Goal: Task Accomplishment & Management: Complete application form

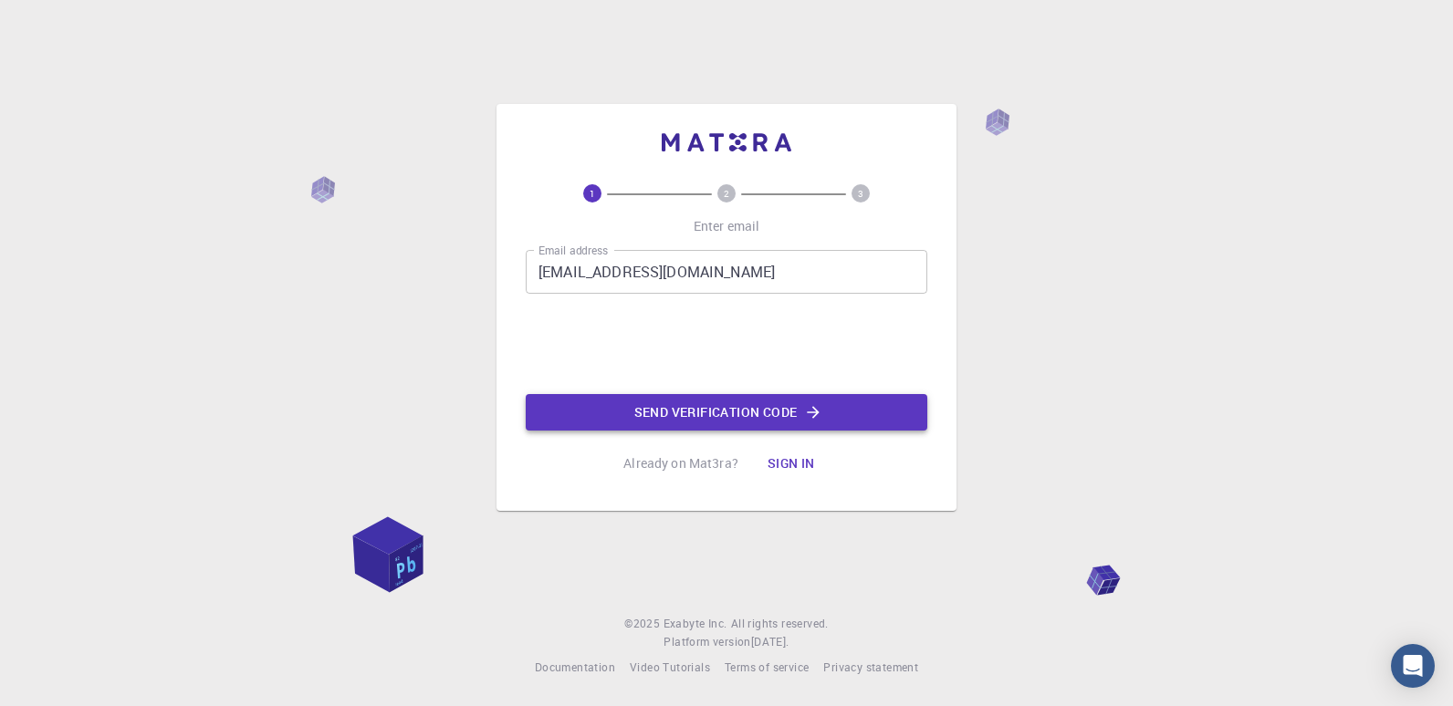
click at [685, 413] on button "Send verification code" at bounding box center [727, 412] width 402 height 37
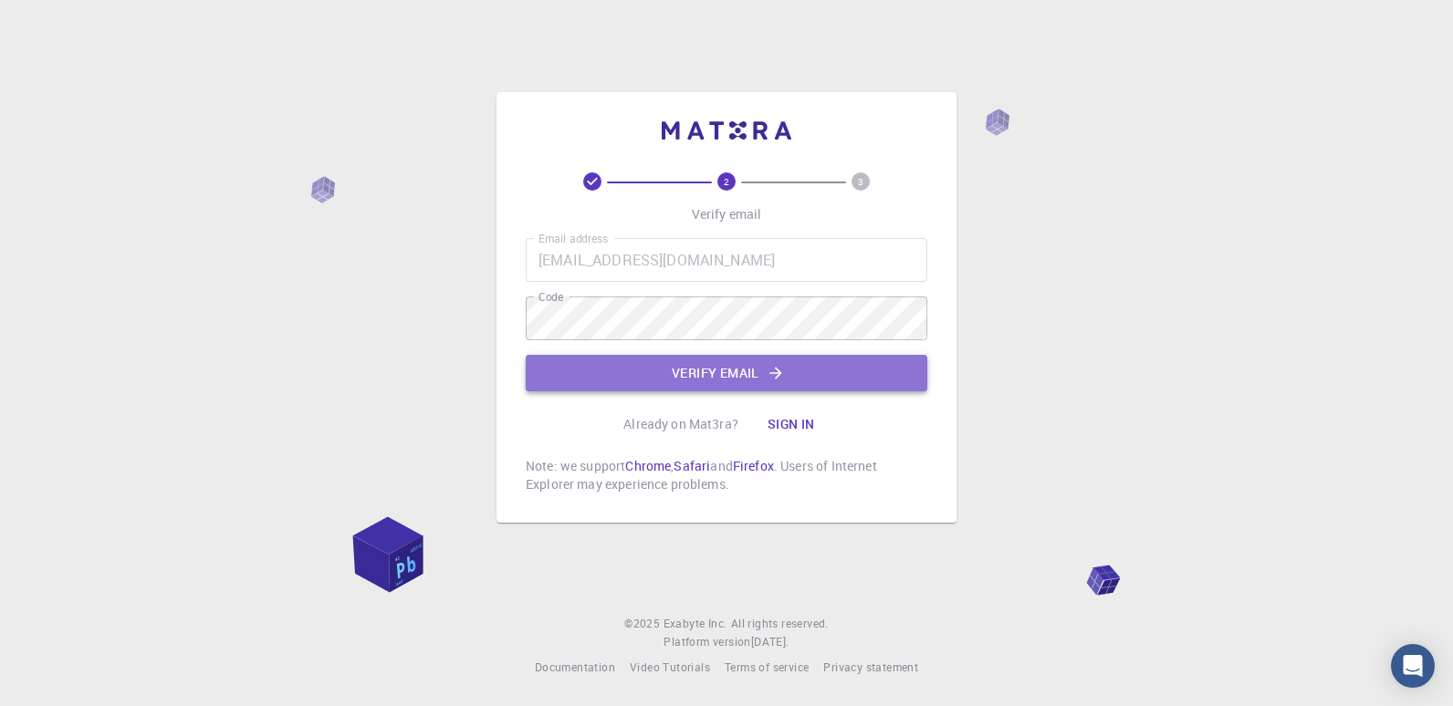
click at [717, 378] on button "Verify email" at bounding box center [727, 373] width 402 height 37
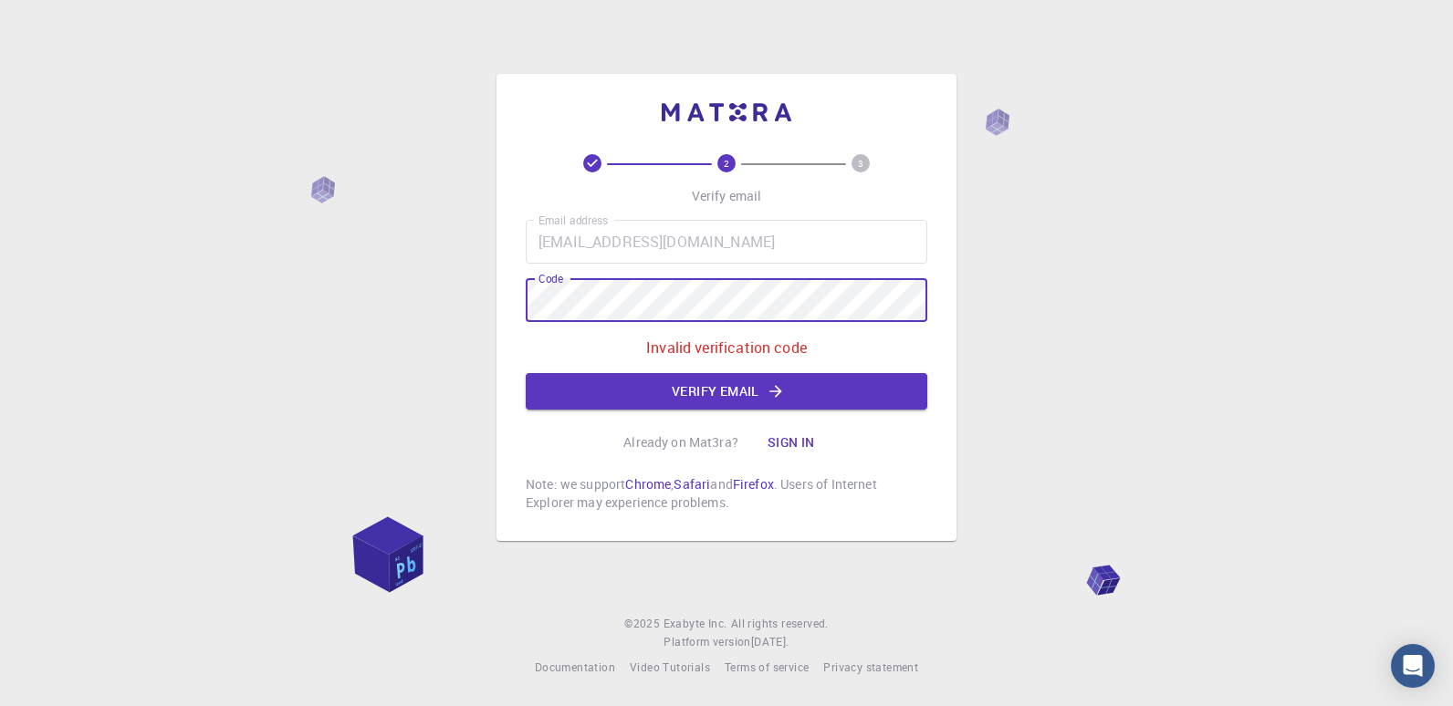
click at [452, 290] on div "2 3 Verify email Email address gulzarahmed61@gmail.com Email address Code Code …" at bounding box center [726, 353] width 1453 height 706
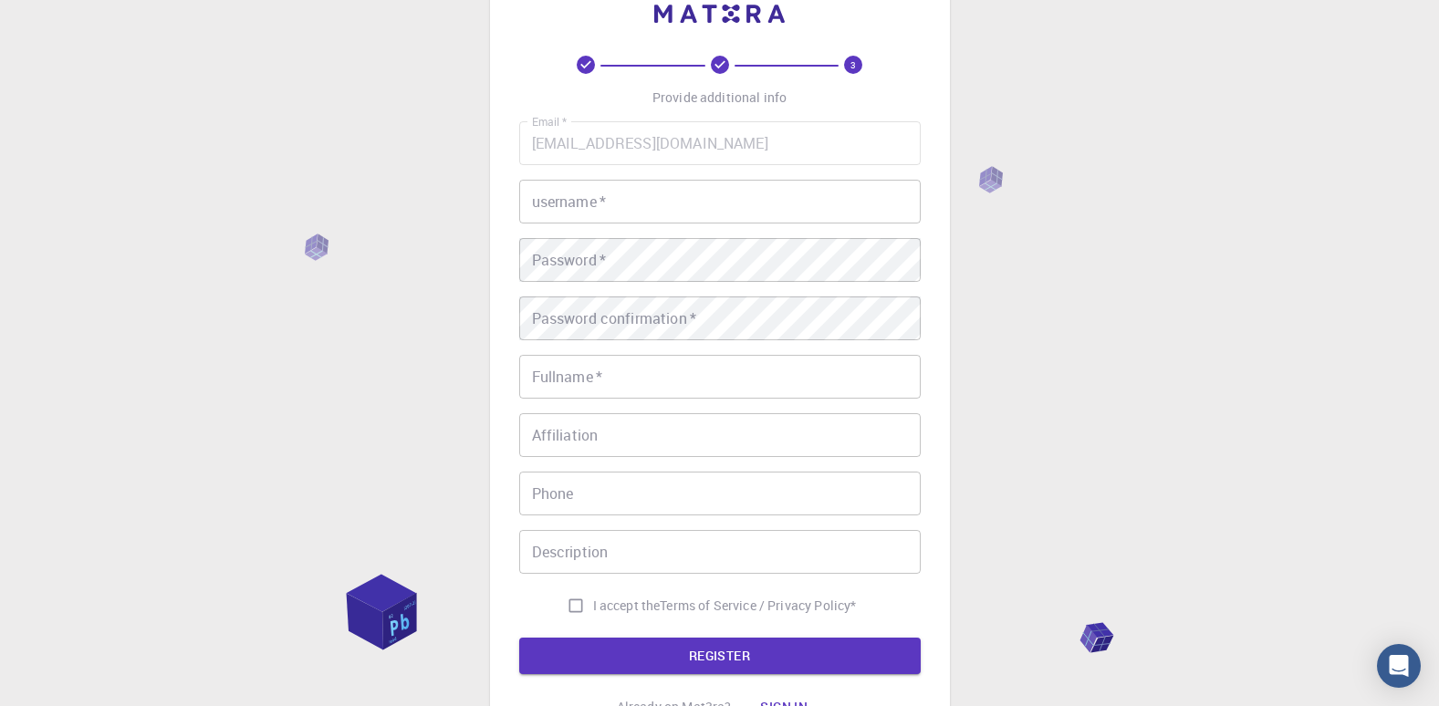
scroll to position [40, 0]
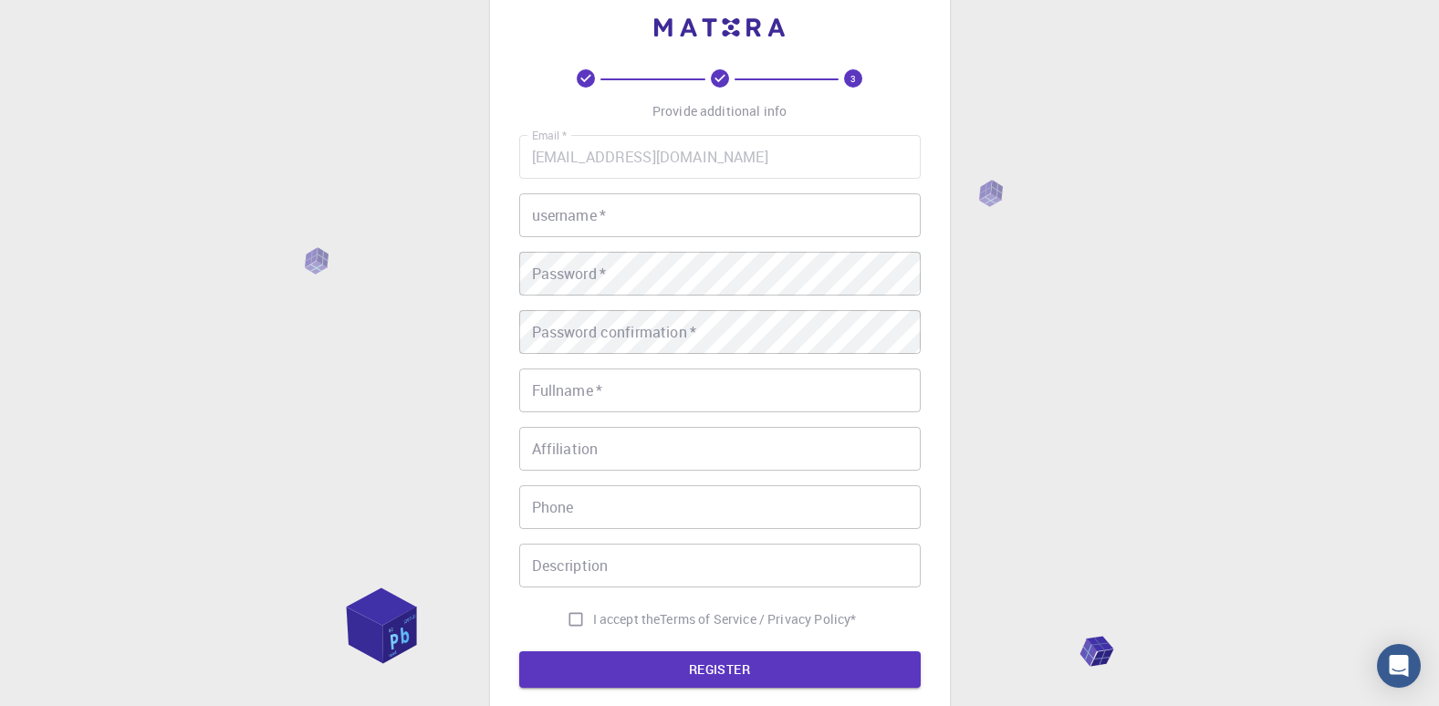
click at [668, 216] on input "username   *" at bounding box center [720, 216] width 402 height 44
type input "Gulzar"
type input "[PERSON_NAME]"
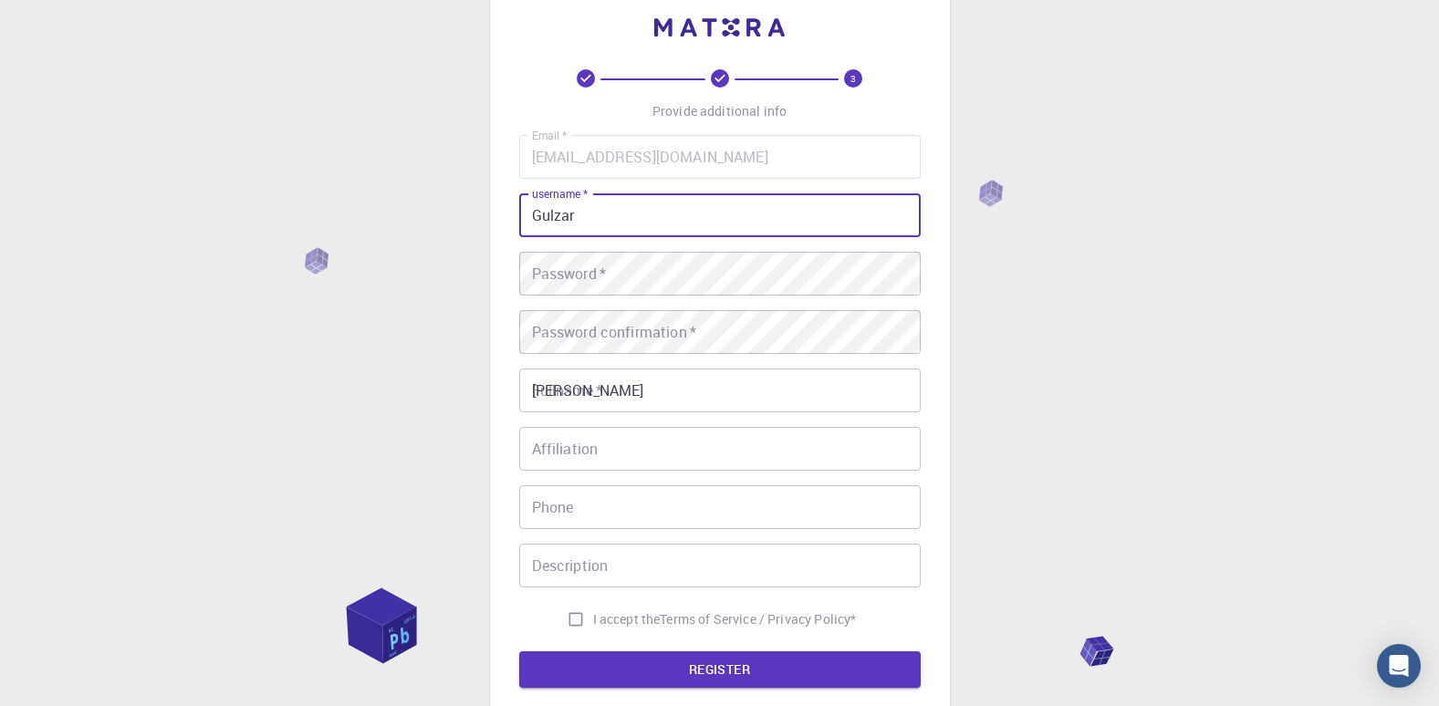
type input "+919982094533"
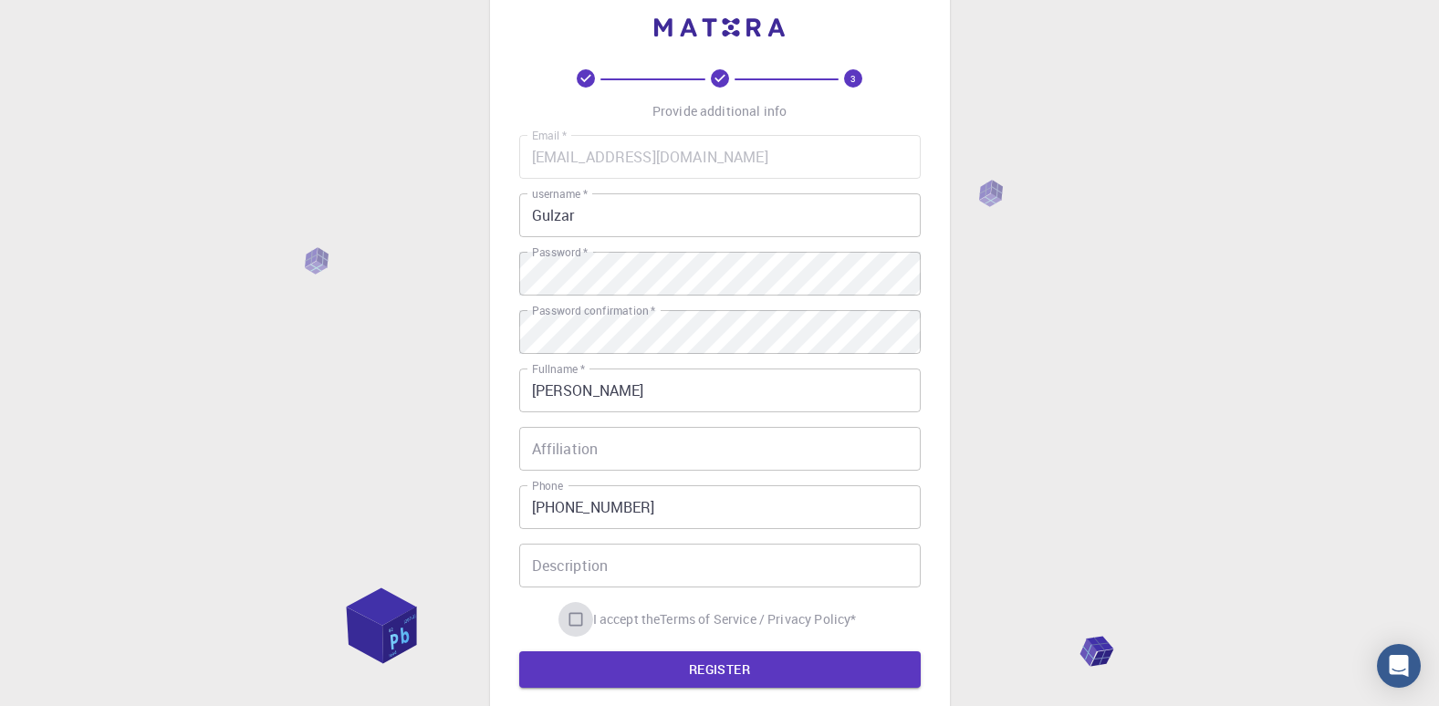
click at [570, 617] on input "I accept the Terms of Service / Privacy Policy *" at bounding box center [576, 619] width 35 height 35
checkbox input "true"
click at [679, 675] on button "REGISTER" at bounding box center [720, 670] width 402 height 37
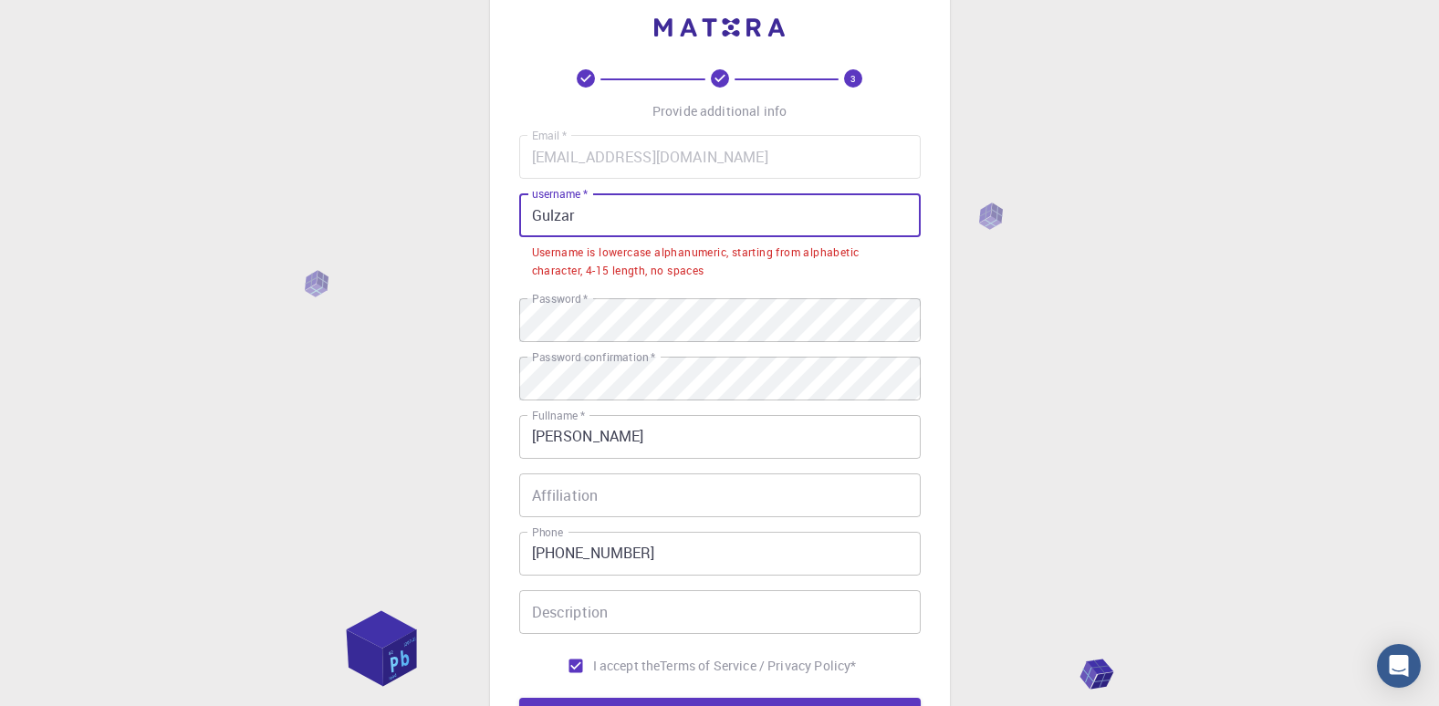
click at [650, 214] on input "Gulzar" at bounding box center [720, 216] width 402 height 44
drag, startPoint x: 539, startPoint y: 221, endPoint x: 559, endPoint y: 221, distance: 19.2
click at [539, 221] on input "Gulzar" at bounding box center [720, 216] width 402 height 44
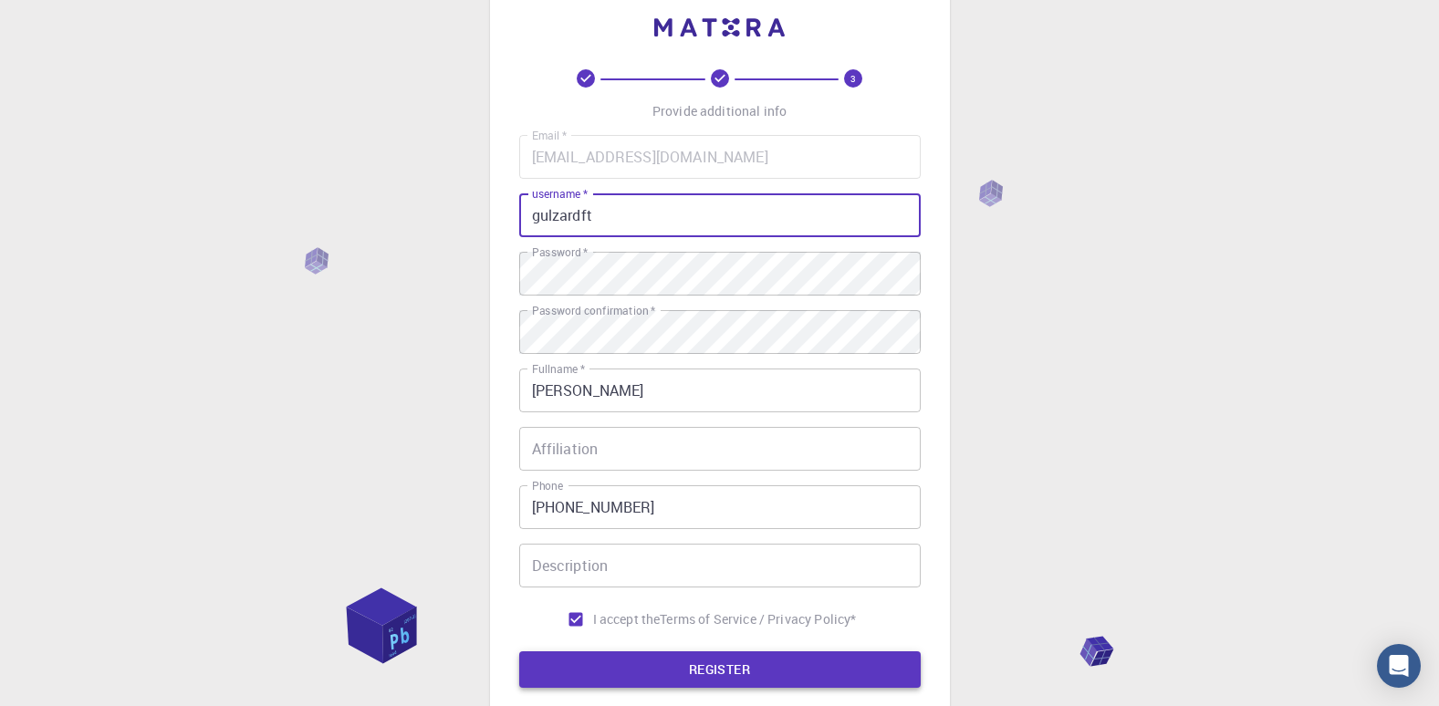
type input "gulzardft"
click at [729, 673] on button "REGISTER" at bounding box center [720, 670] width 402 height 37
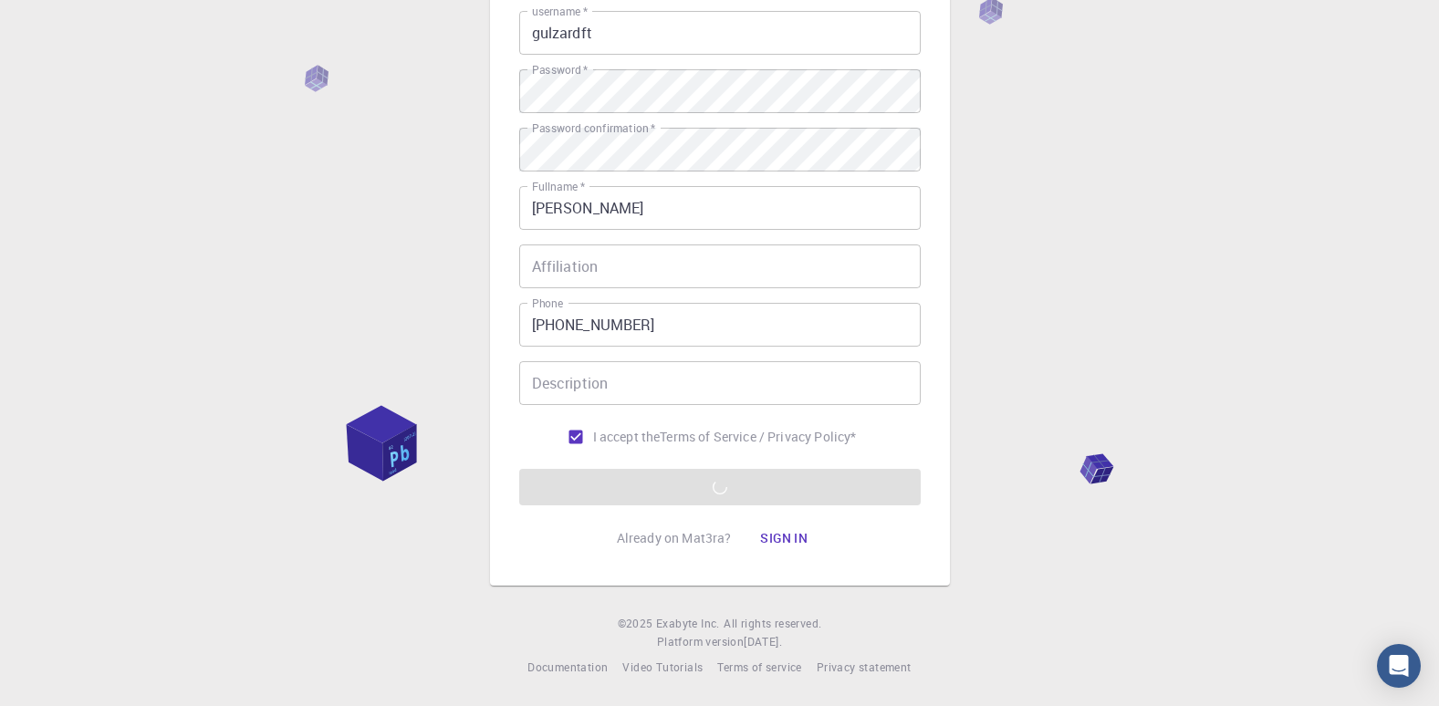
scroll to position [0, 0]
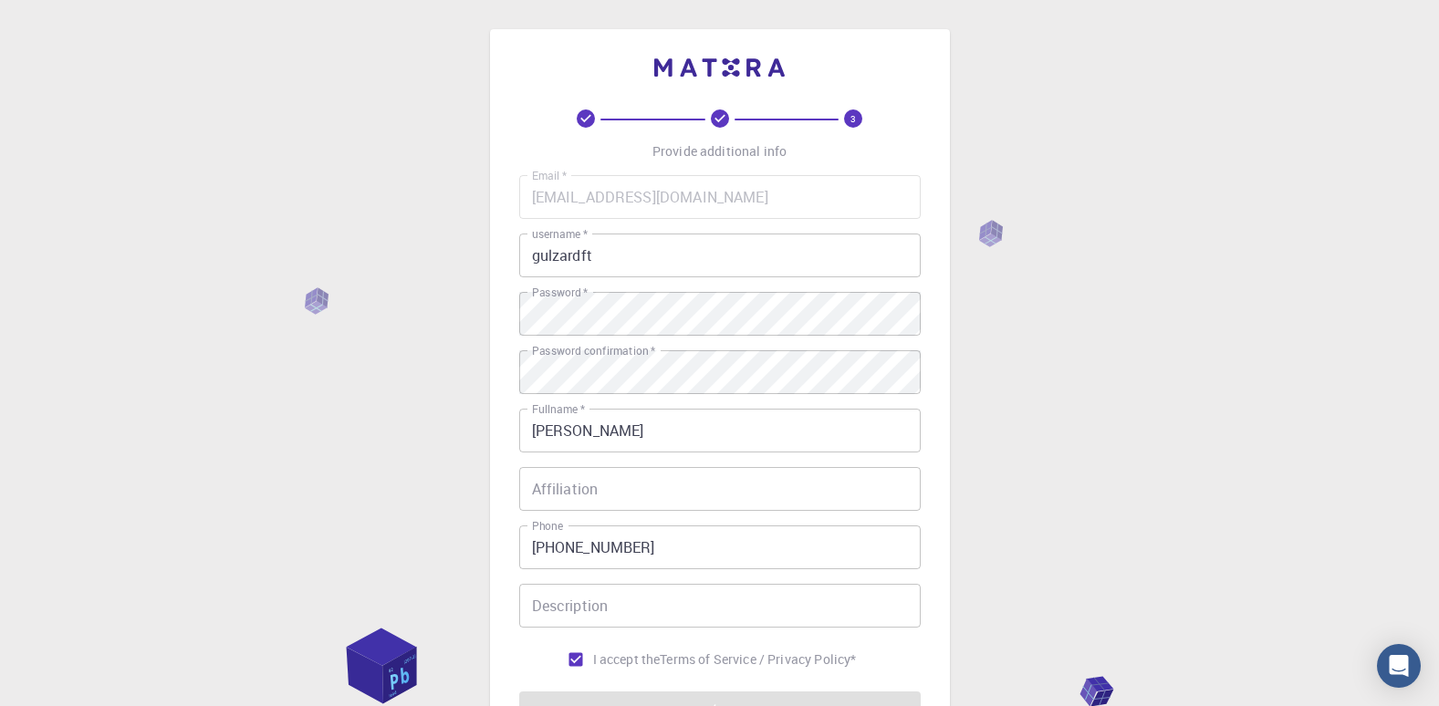
click at [632, 242] on input "gulzardft" at bounding box center [720, 256] width 402 height 44
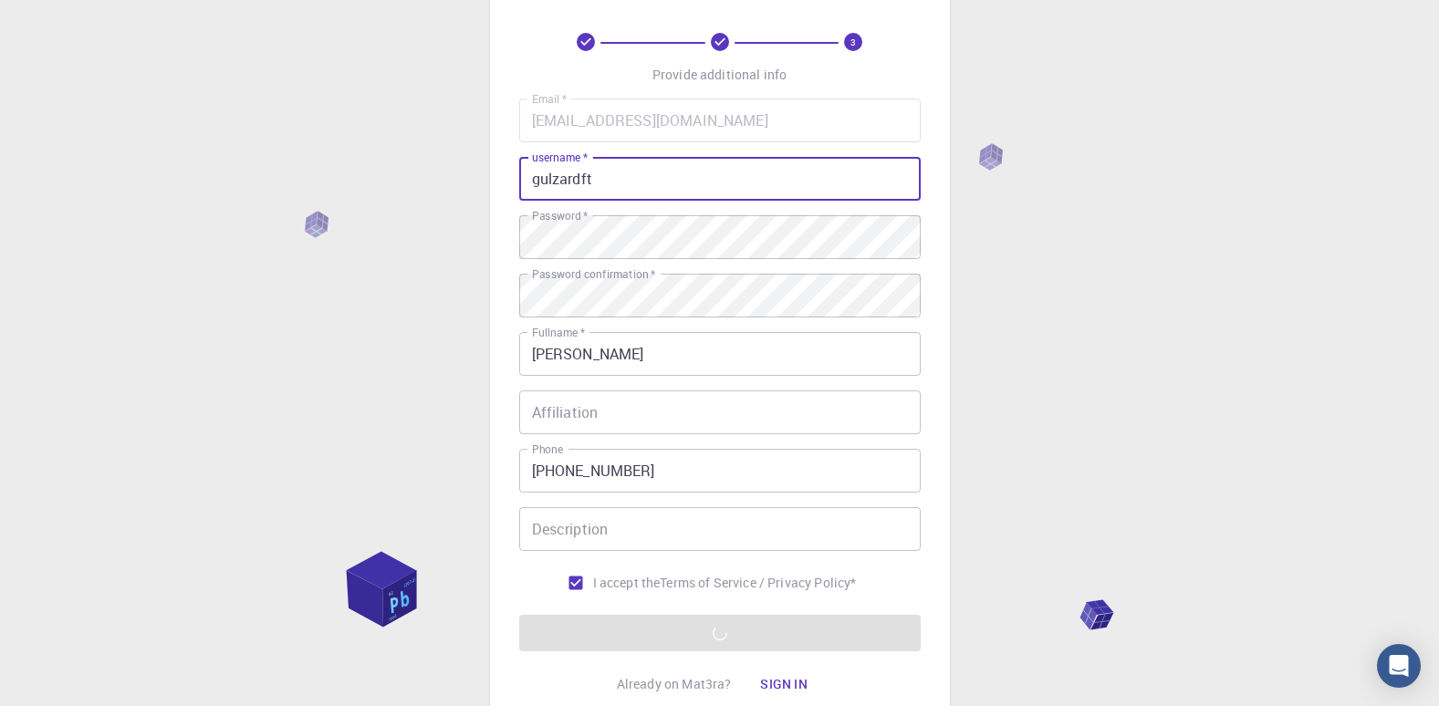
scroll to position [183, 0]
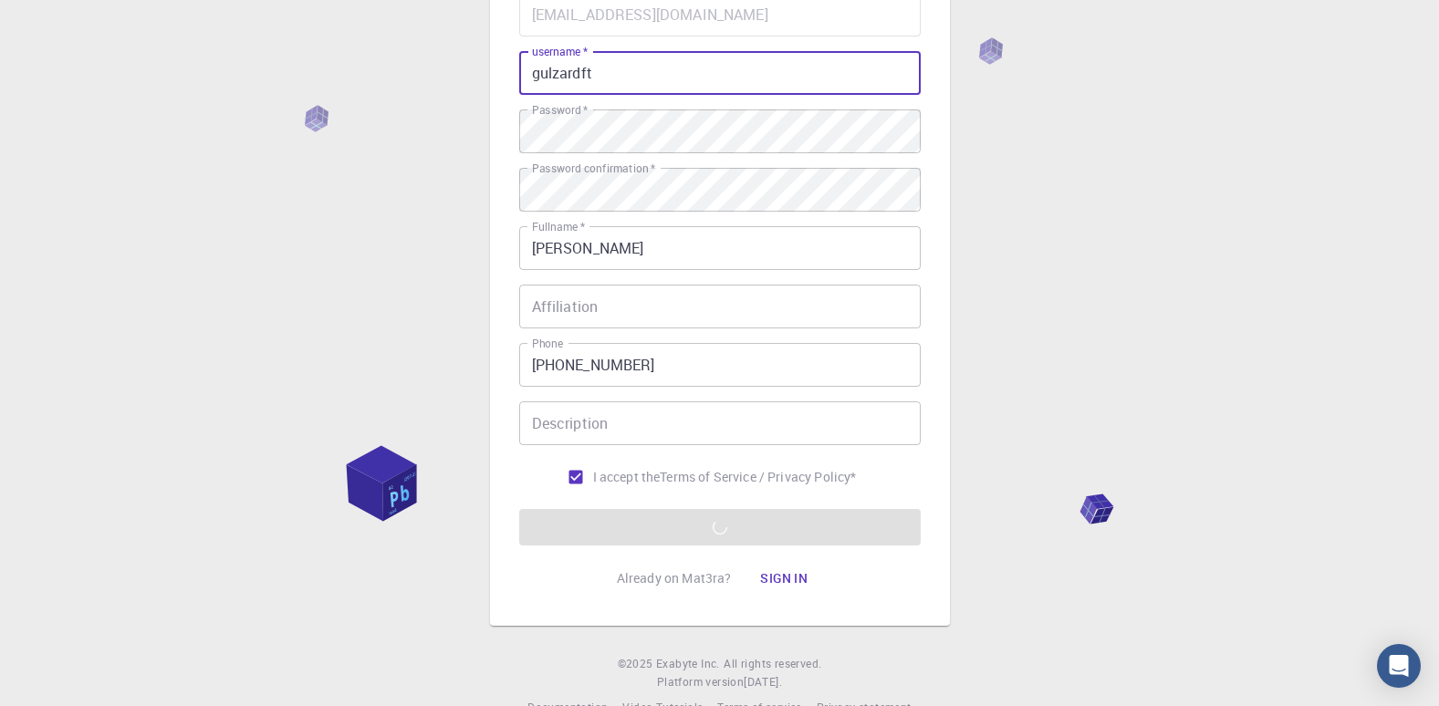
click at [644, 266] on input "[PERSON_NAME]" at bounding box center [720, 248] width 402 height 44
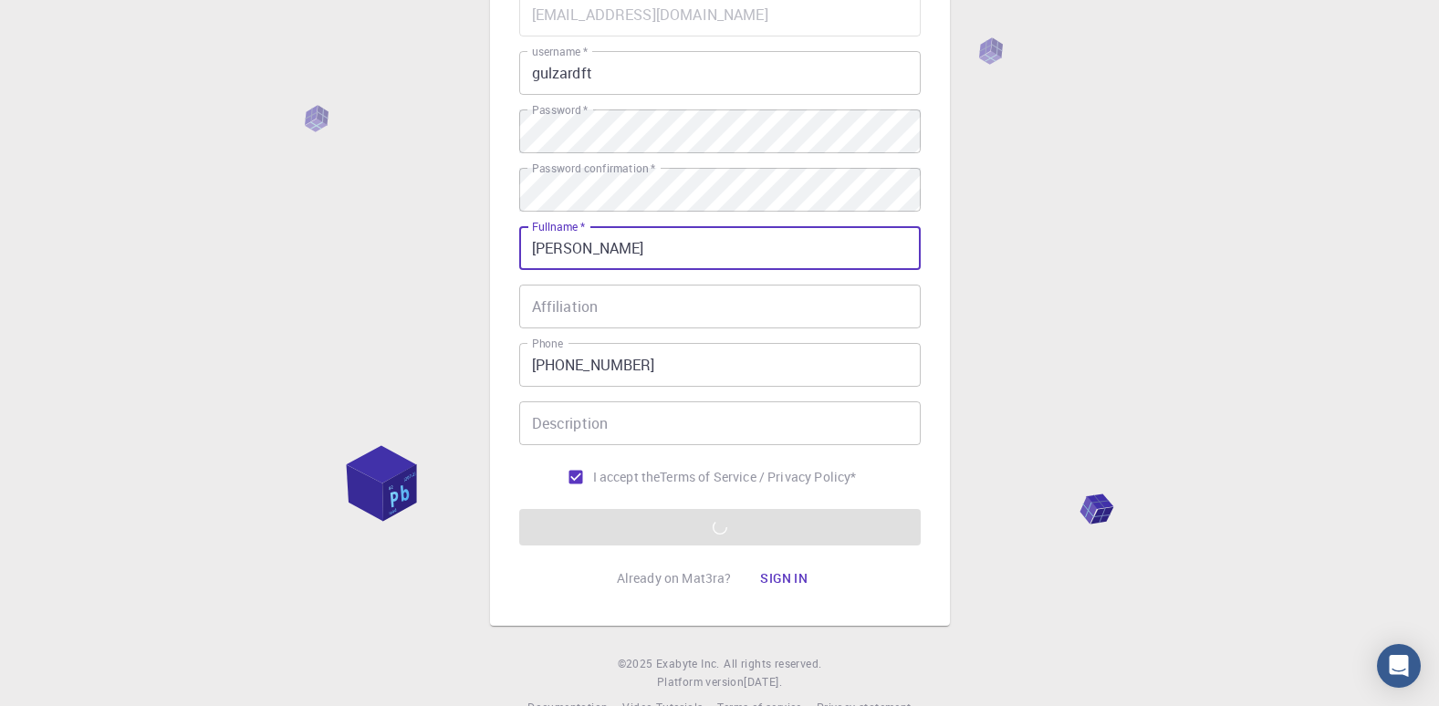
click at [1025, 284] on div "3 Provide additional info Email   * gulzarahmed61@gmail.com Email   * username …" at bounding box center [719, 281] width 1439 height 929
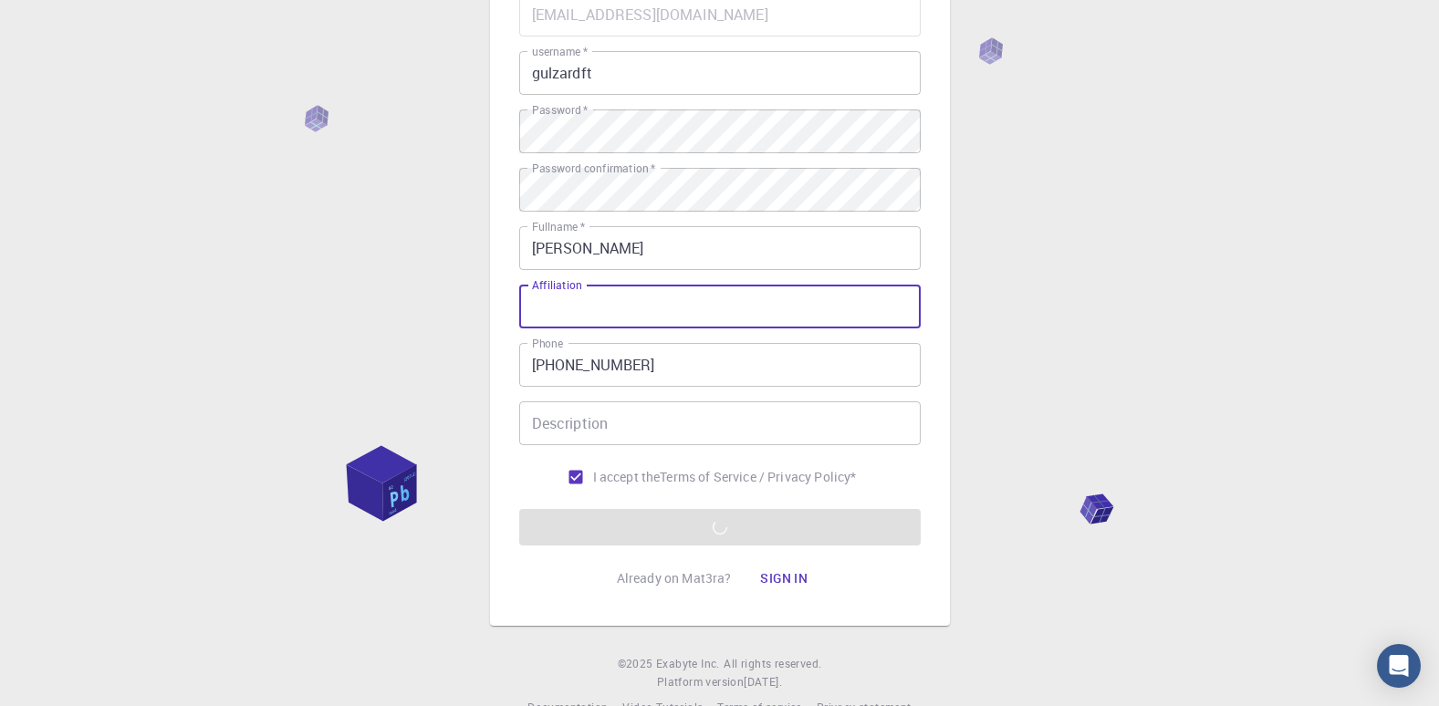
click at [636, 309] on input "Affiliation" at bounding box center [720, 307] width 402 height 44
type input "Jai Minesh Adivasi University"
click at [1120, 334] on div "3 Provide additional info Email   * gulzarahmed61@gmail.com Email   * username …" at bounding box center [719, 281] width 1439 height 929
click at [728, 535] on form "Email   * gulzarahmed61@gmail.com Email   * username   * gulzardft username   *…" at bounding box center [720, 269] width 402 height 553
click at [720, 533] on form "Email   * gulzarahmed61@gmail.com Email   * username   * gulzardft username   *…" at bounding box center [720, 269] width 402 height 553
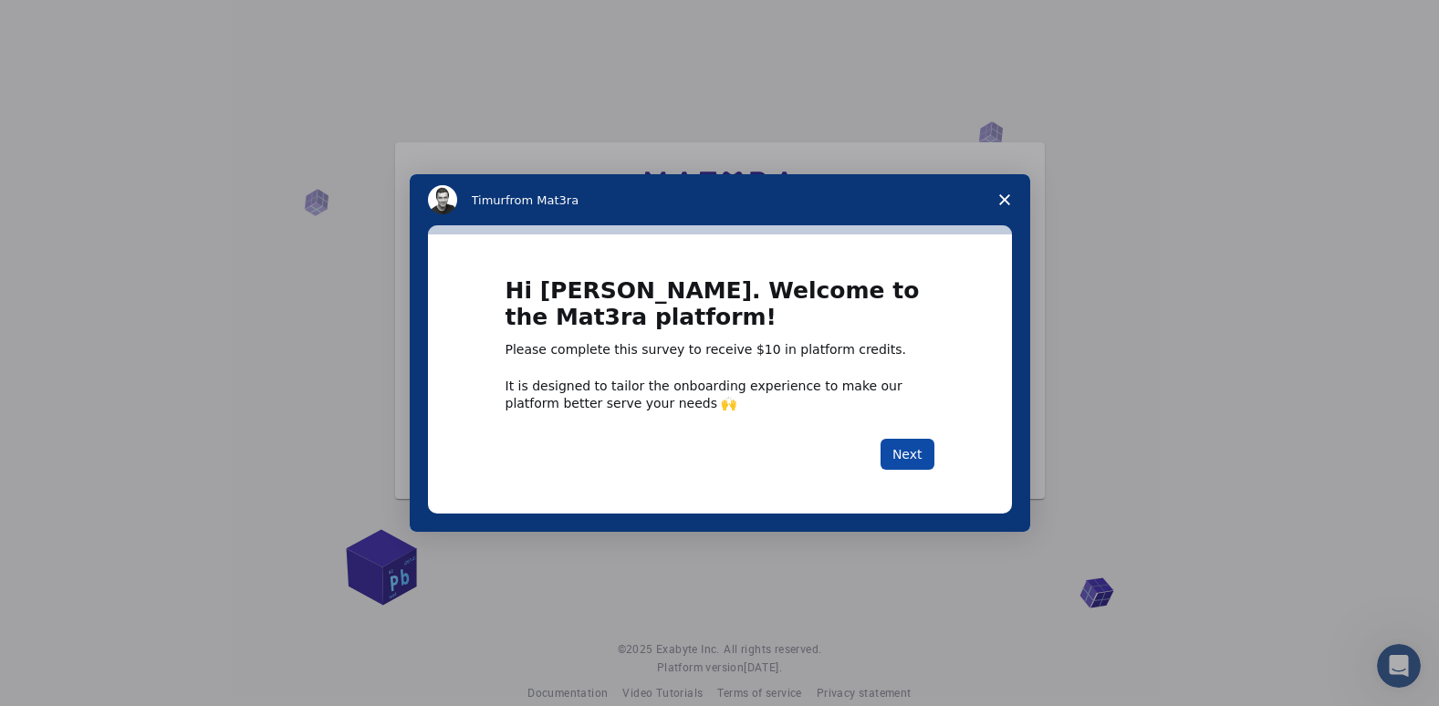
click at [905, 457] on button "Next" at bounding box center [908, 454] width 54 height 31
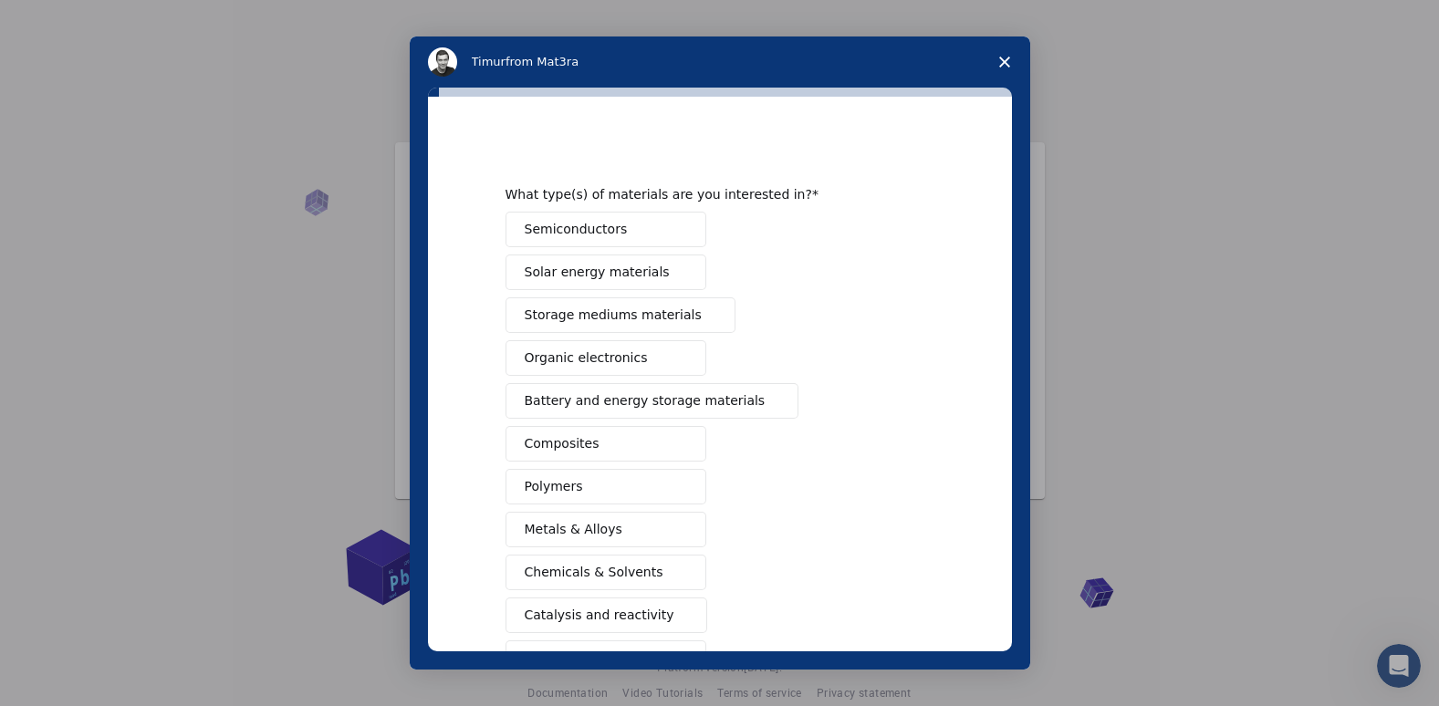
click at [599, 274] on span "Solar energy materials" at bounding box center [597, 272] width 145 height 19
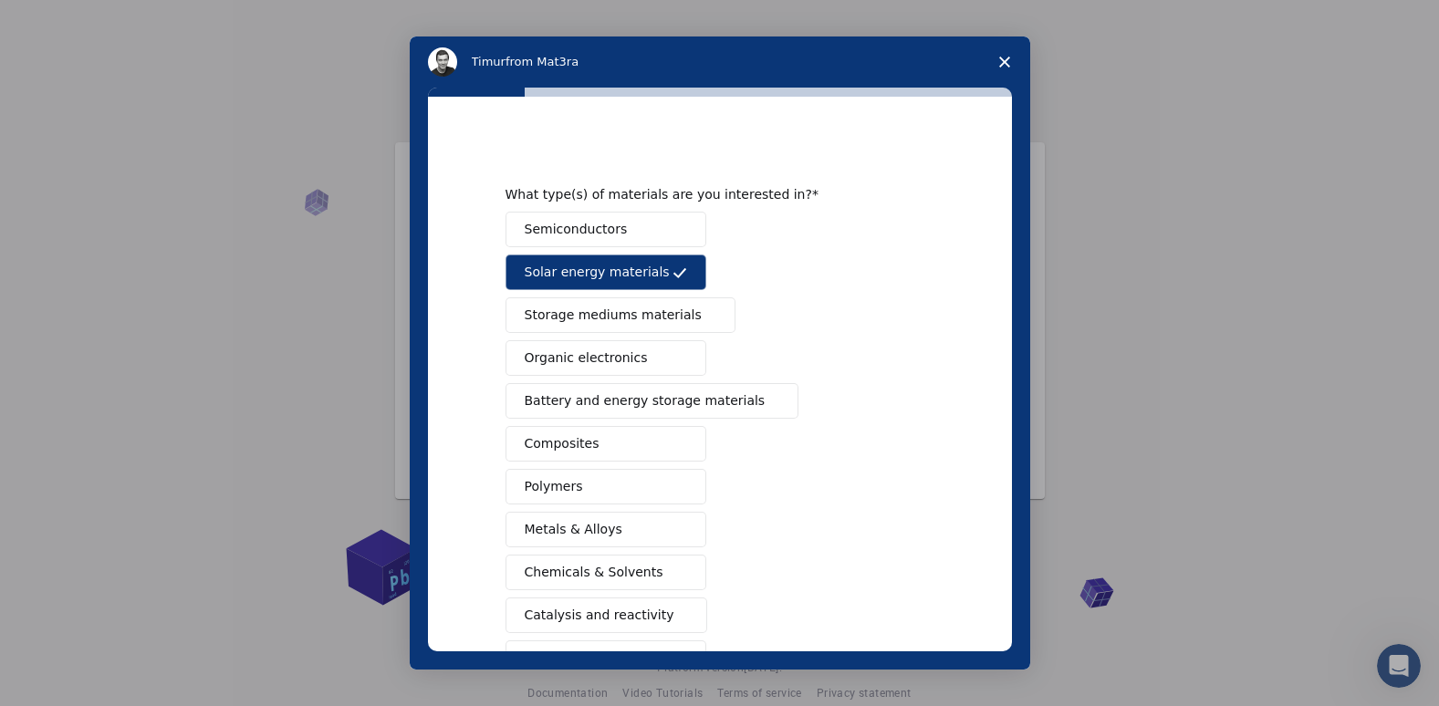
click at [610, 410] on span "Battery and energy storage materials" at bounding box center [645, 401] width 241 height 19
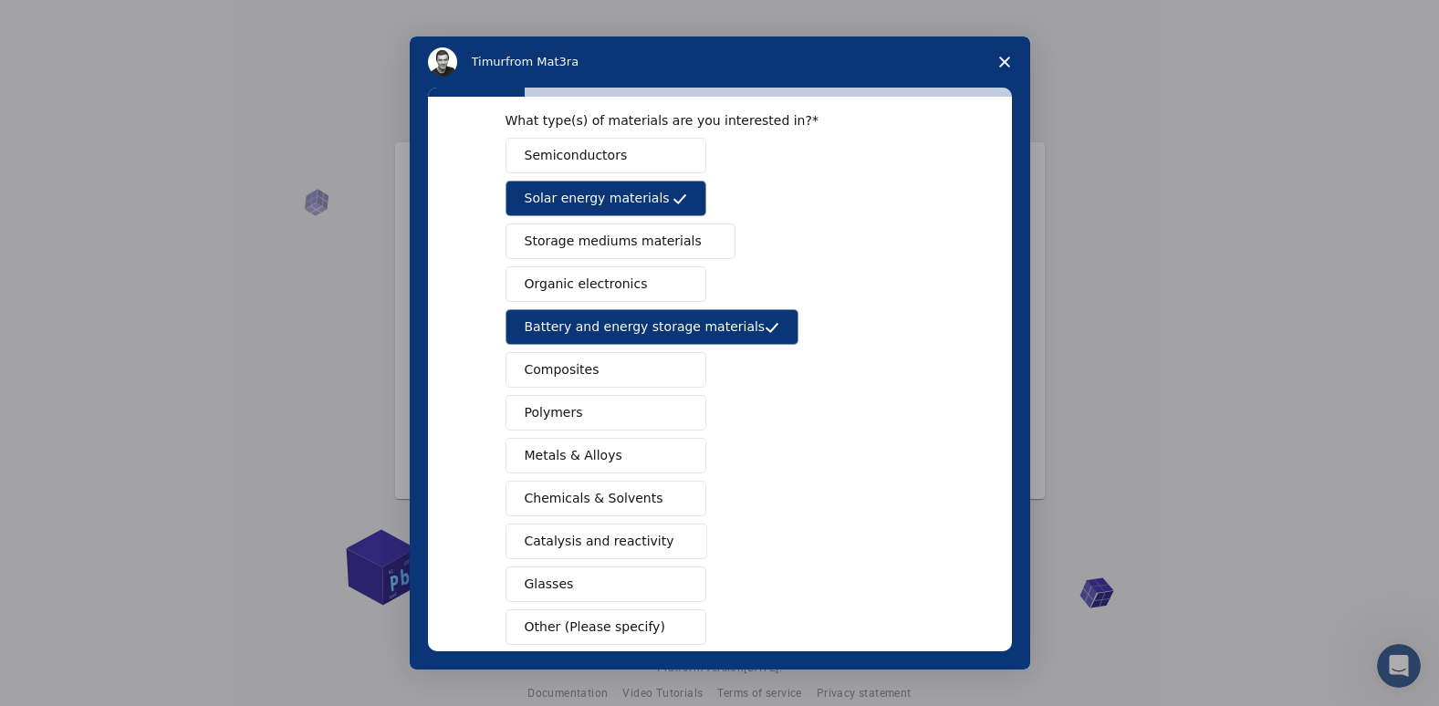
scroll to position [91, 0]
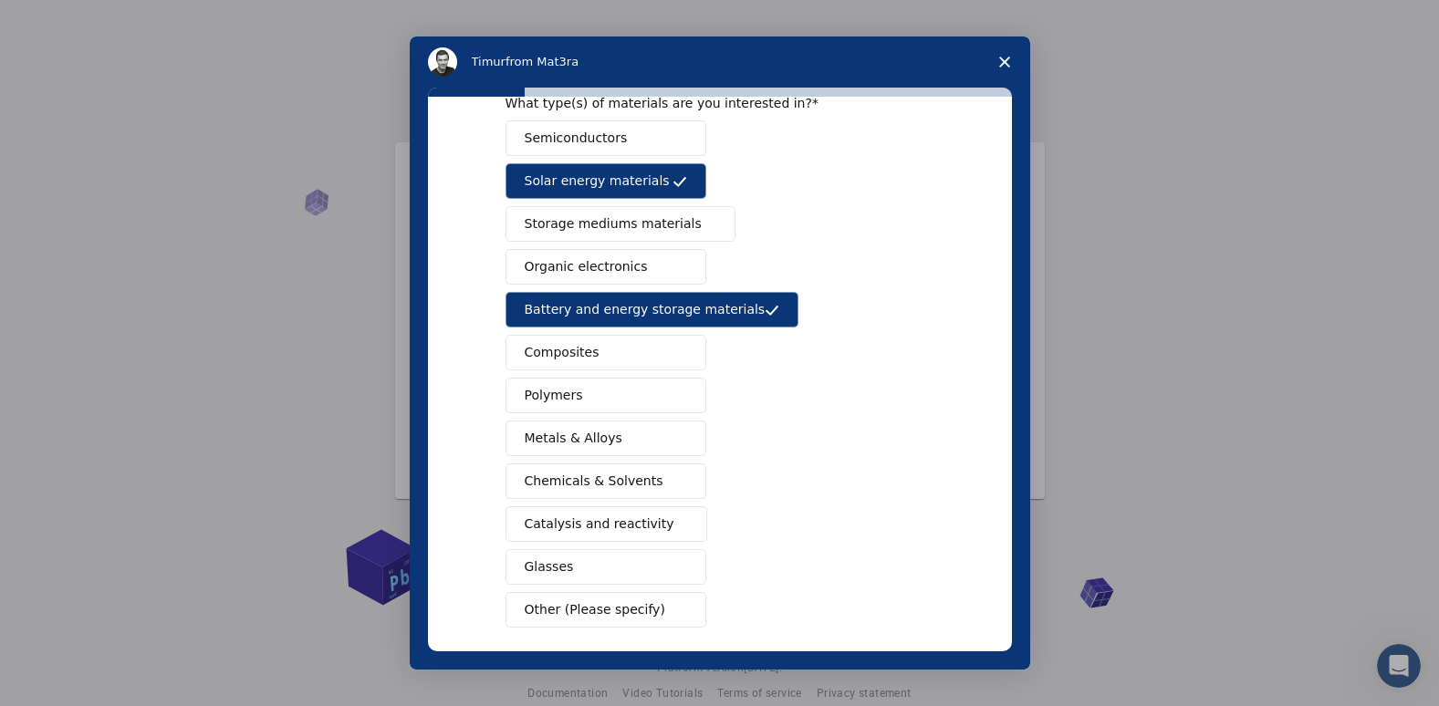
click at [607, 433] on span "Metals & Alloys" at bounding box center [574, 438] width 98 height 19
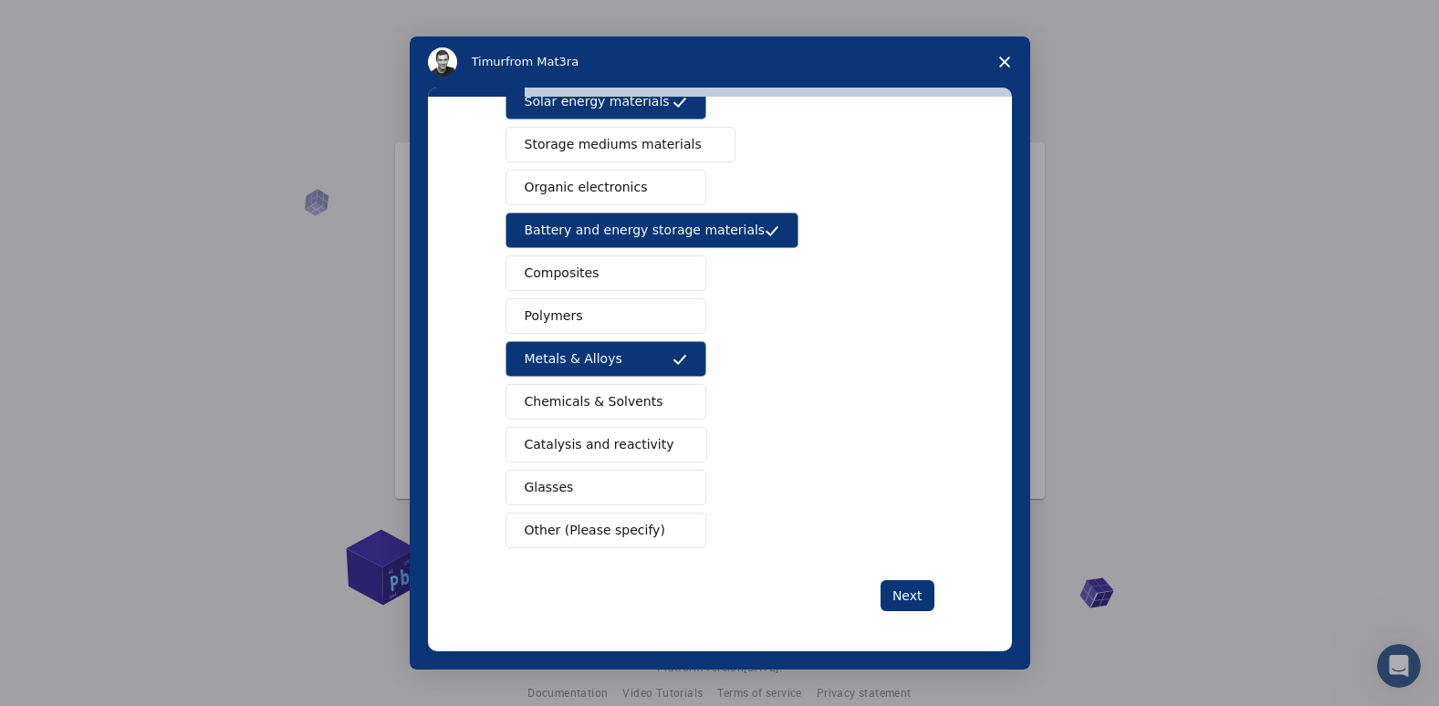
scroll to position [174, 0]
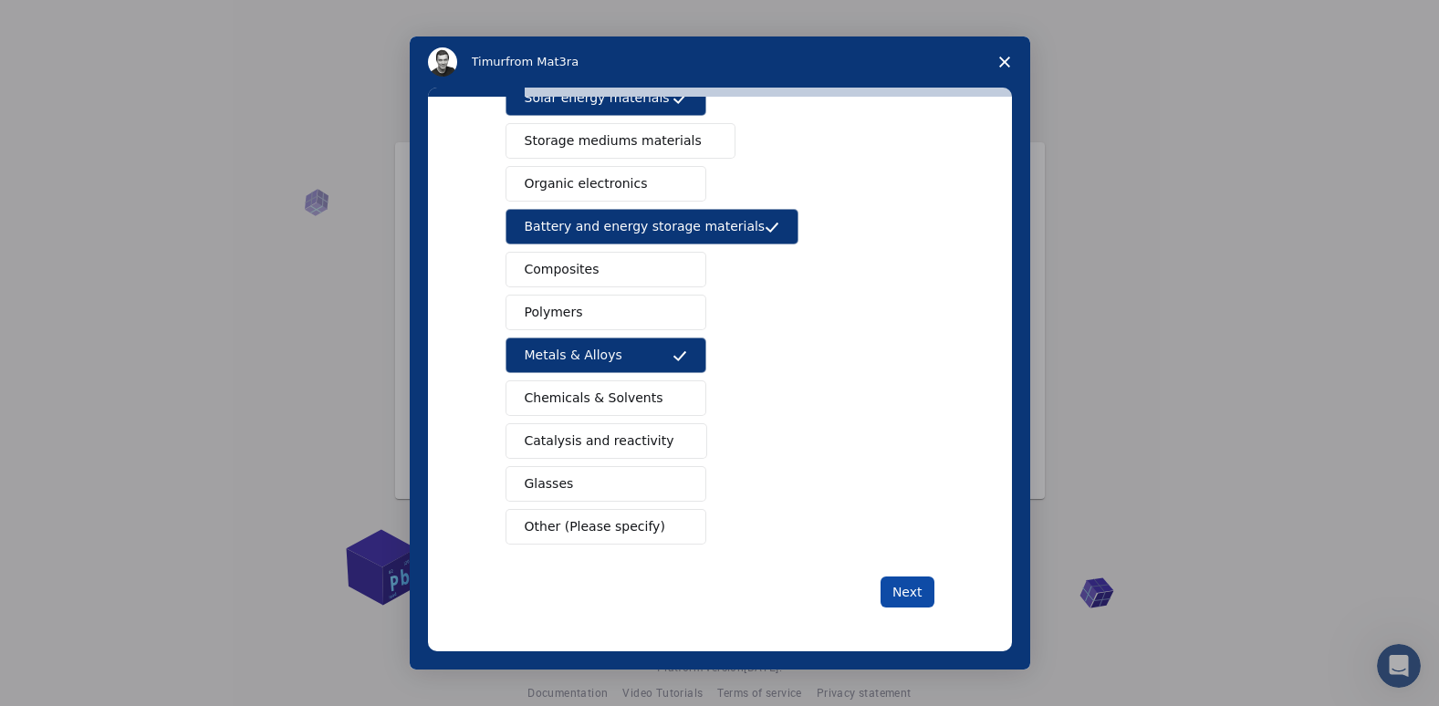
click at [898, 590] on button "Next" at bounding box center [908, 592] width 54 height 31
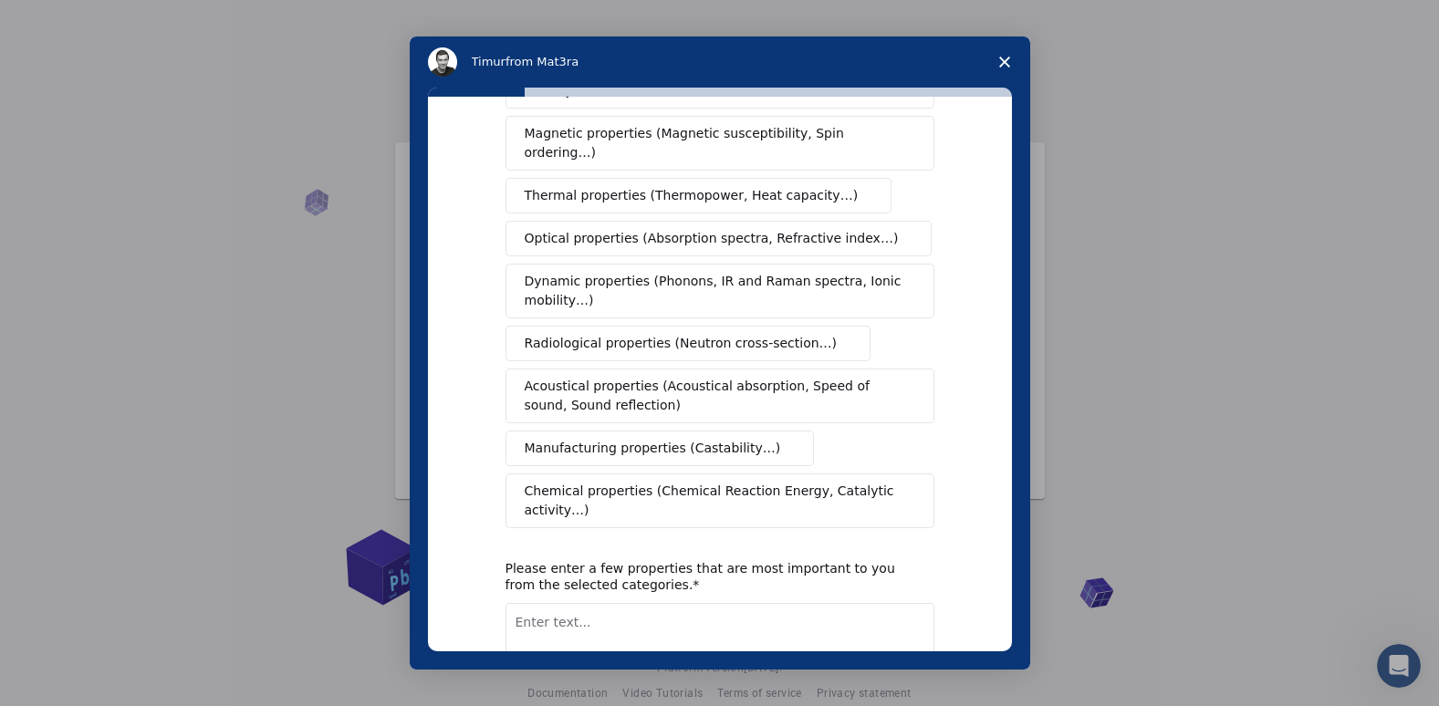
scroll to position [0, 0]
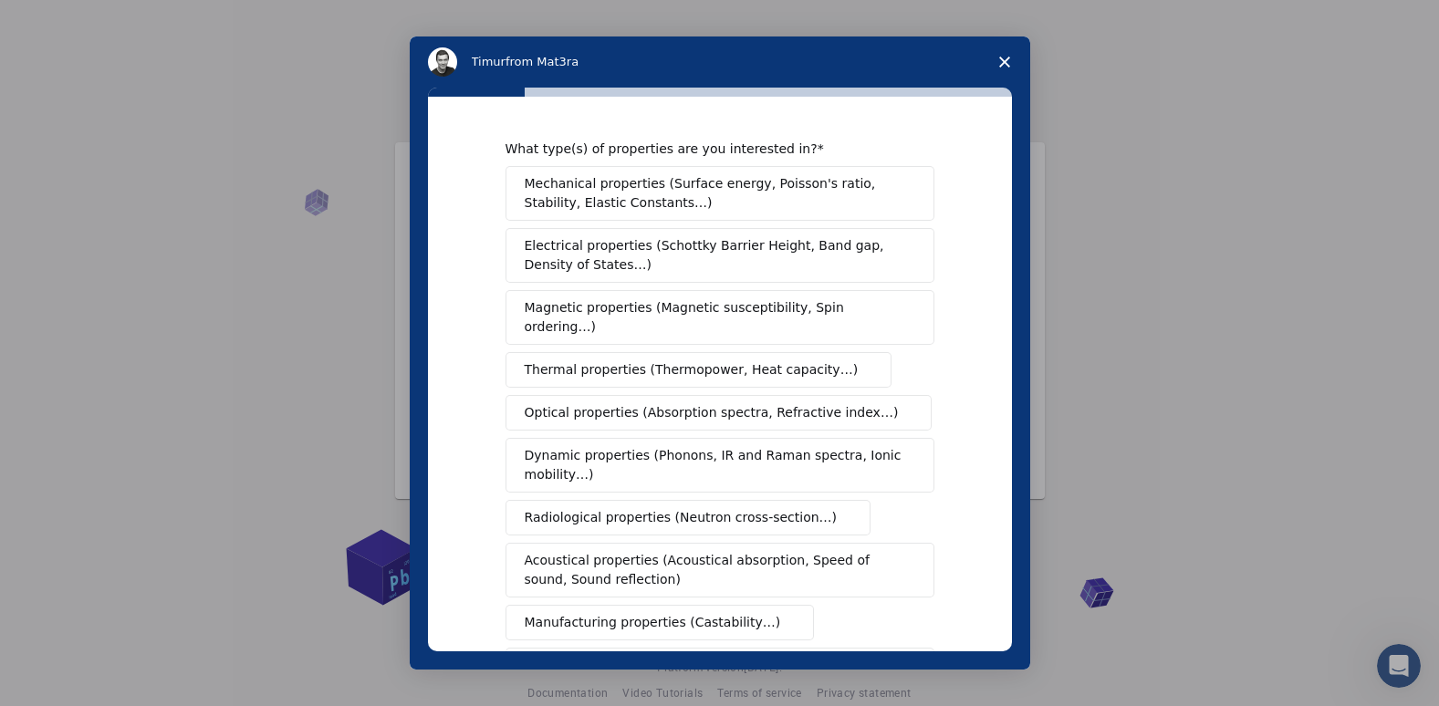
click at [669, 261] on span "Electrical properties (Schottky Barrier Height, Band gap, Density of States…)" at bounding box center [715, 255] width 380 height 38
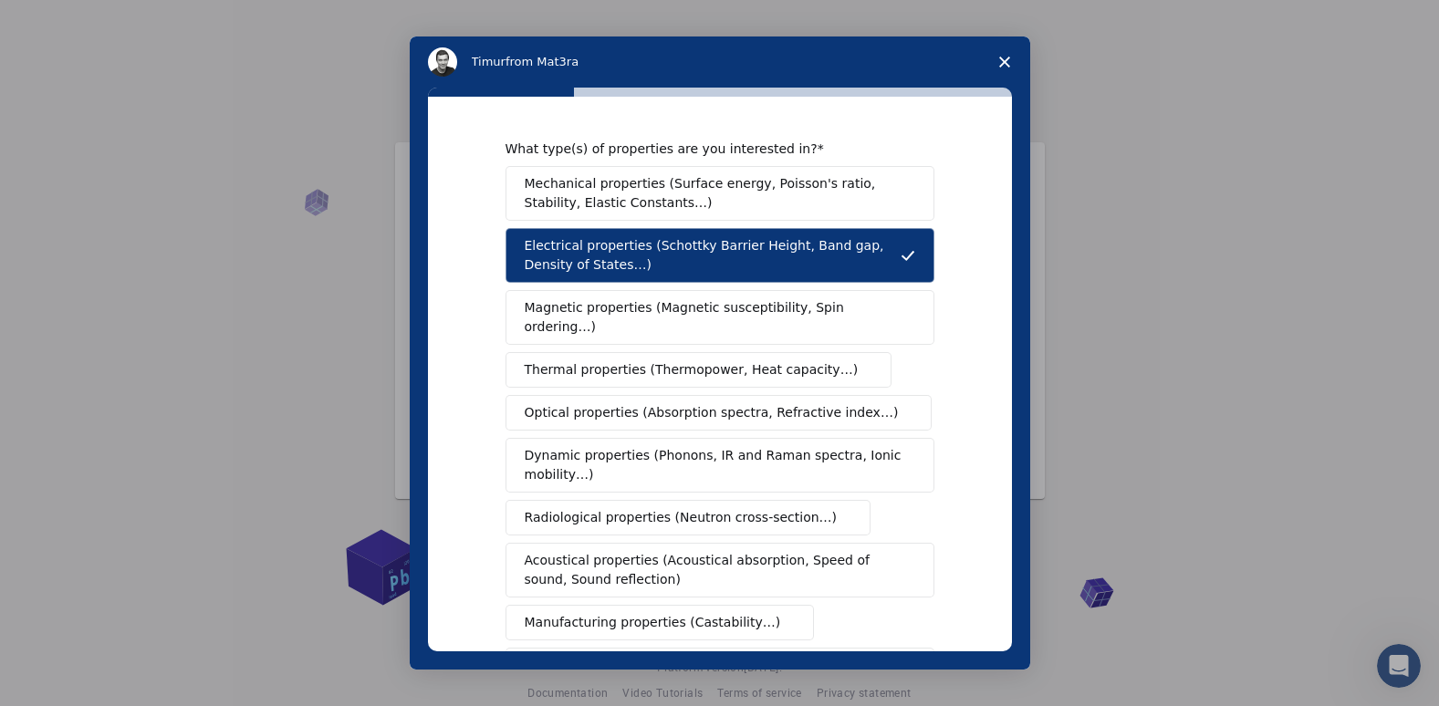
click at [685, 403] on span "Optical properties (Absorption spectra, Refractive index…)" at bounding box center [712, 412] width 374 height 19
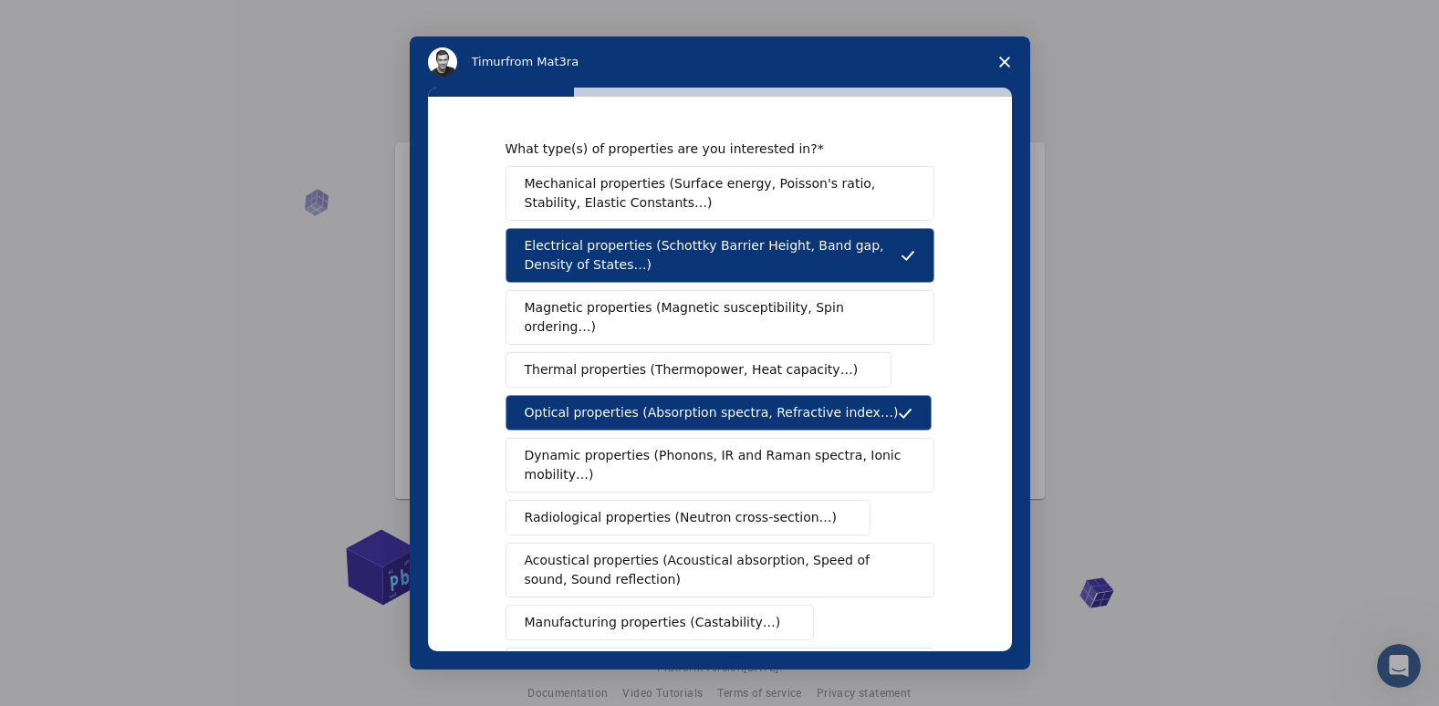
click at [680, 308] on span "Magnetic properties (Magnetic susceptibility, Spin ordering…)" at bounding box center [713, 317] width 377 height 38
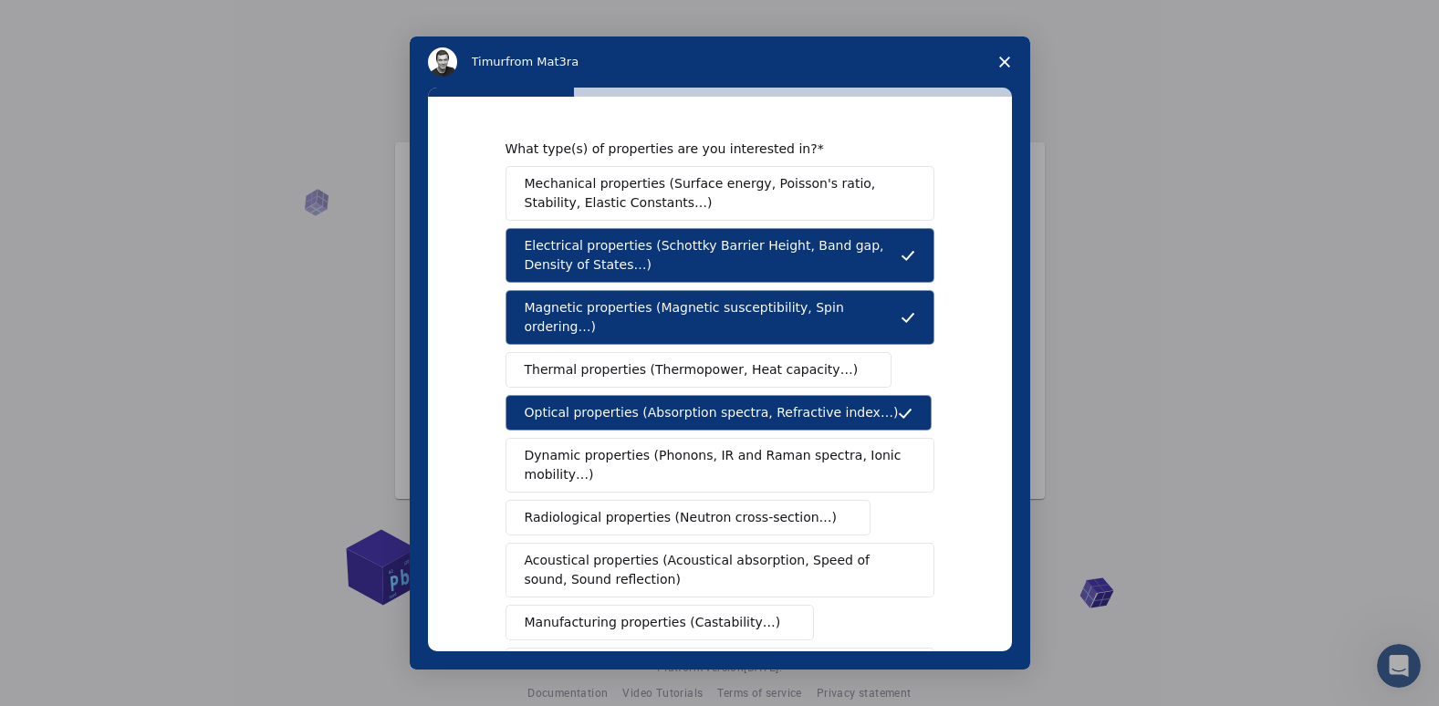
scroll to position [269, 0]
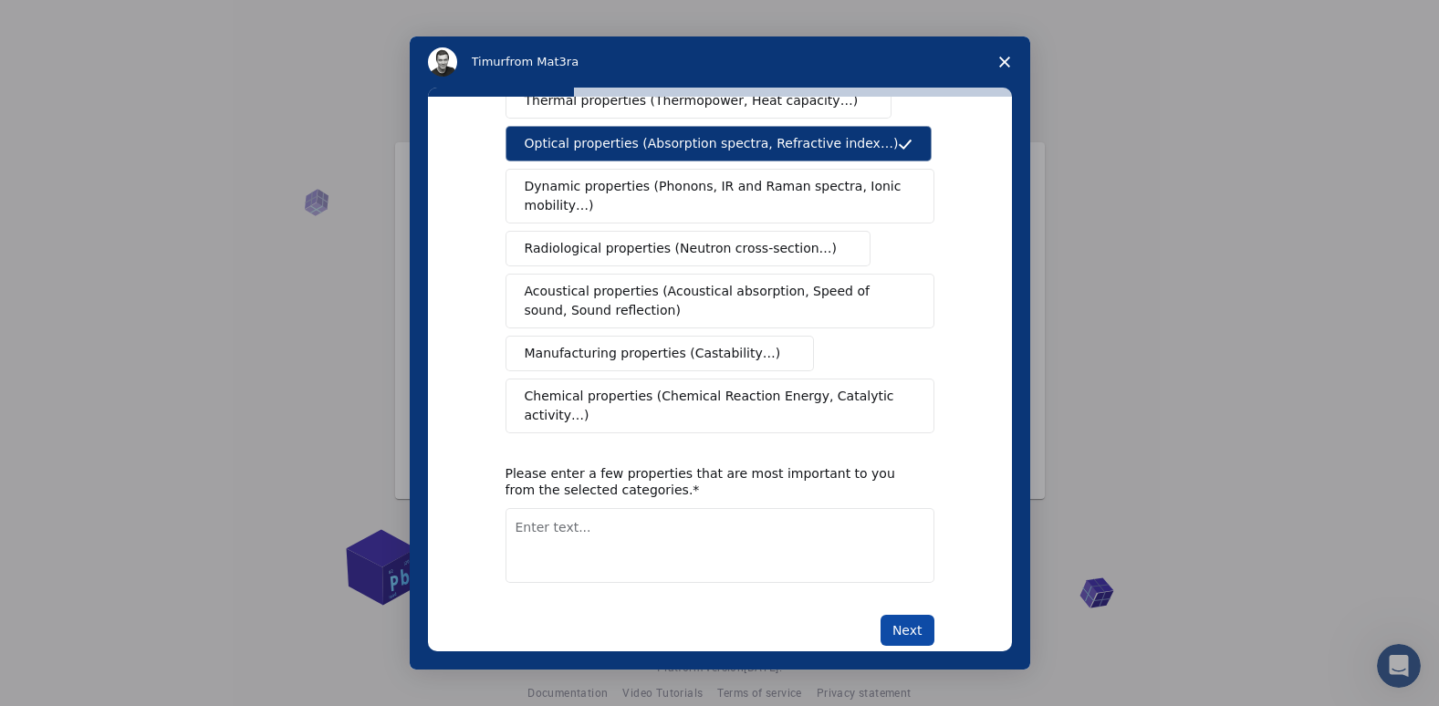
click at [910, 615] on button "Next" at bounding box center [908, 630] width 54 height 31
click at [590, 519] on textarea "Enter text..." at bounding box center [720, 545] width 429 height 75
type textarea "Electrical Properties"
click at [883, 615] on button "Next" at bounding box center [908, 630] width 54 height 31
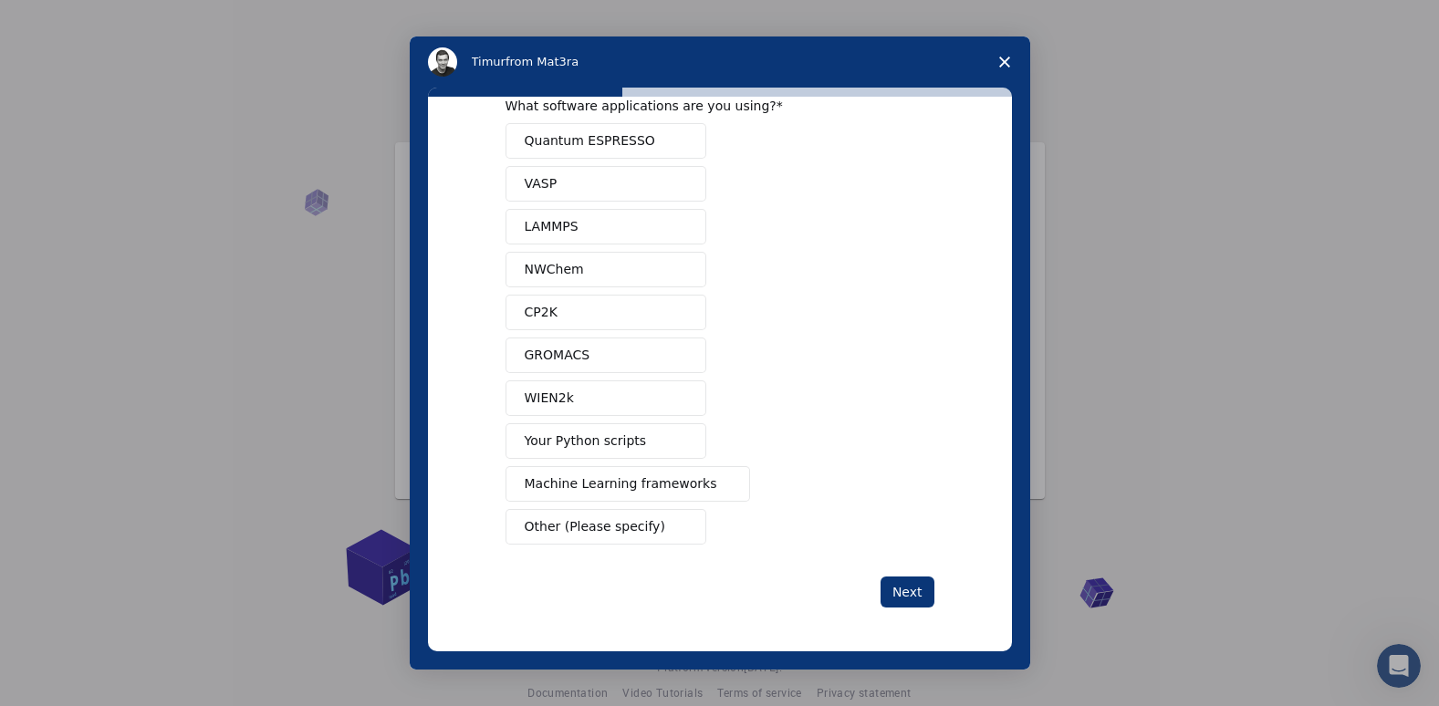
click at [552, 411] on button "WIEN2k" at bounding box center [606, 399] width 201 height 36
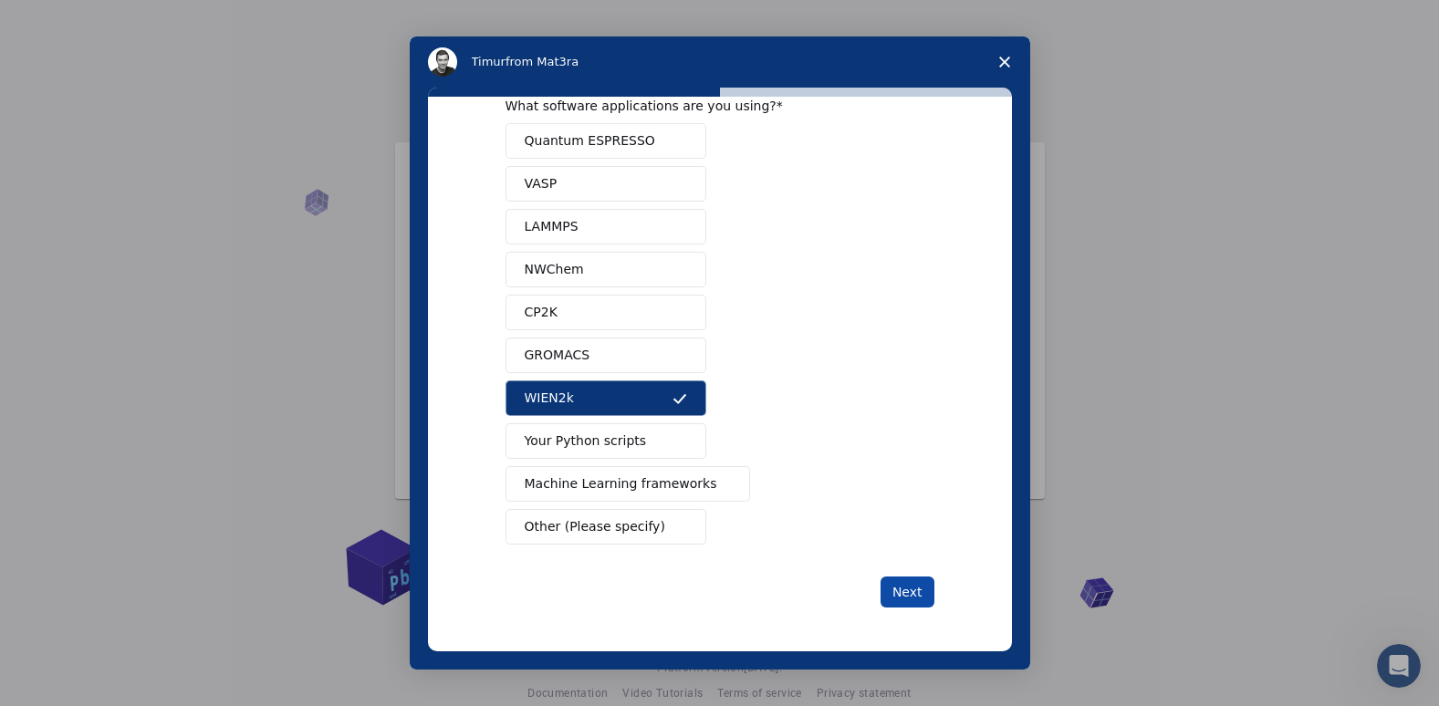
click at [895, 596] on button "Next" at bounding box center [908, 592] width 54 height 31
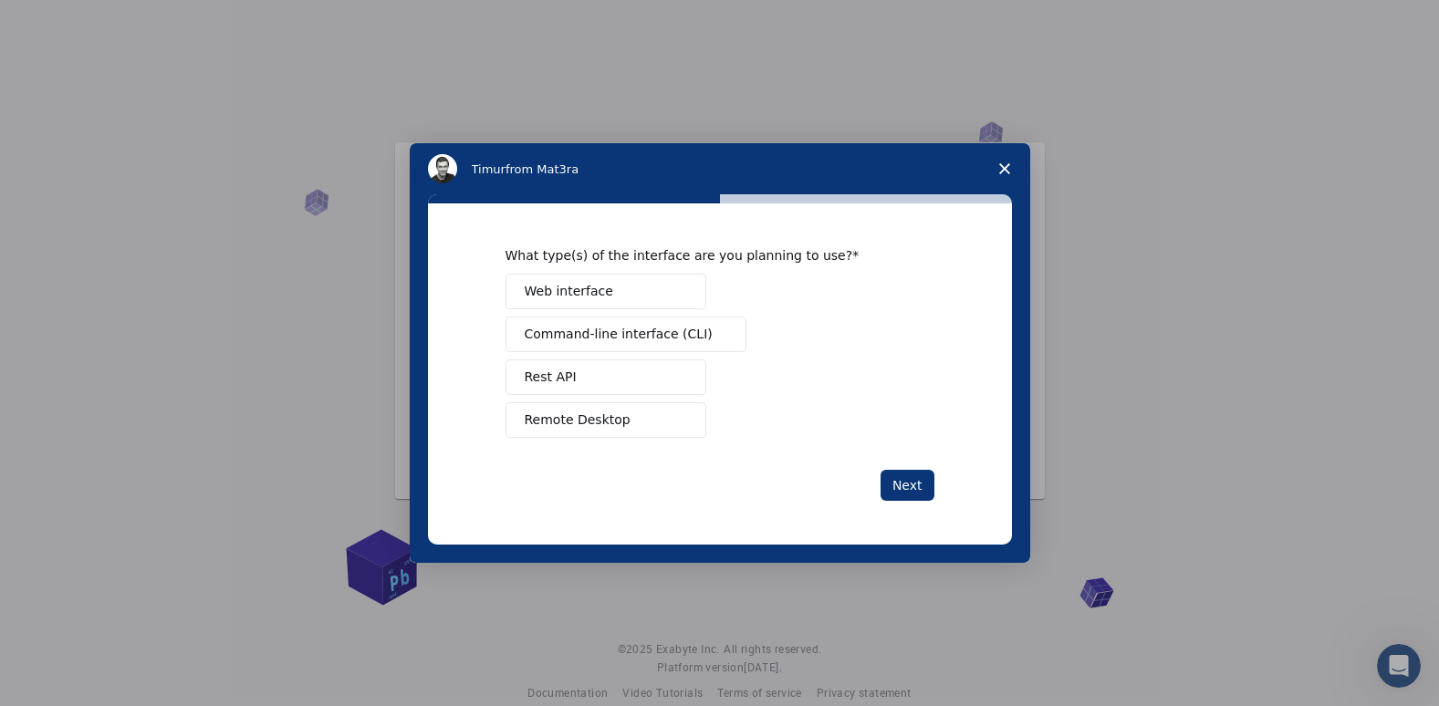
scroll to position [0, 0]
click at [899, 486] on button "Next" at bounding box center [908, 485] width 54 height 31
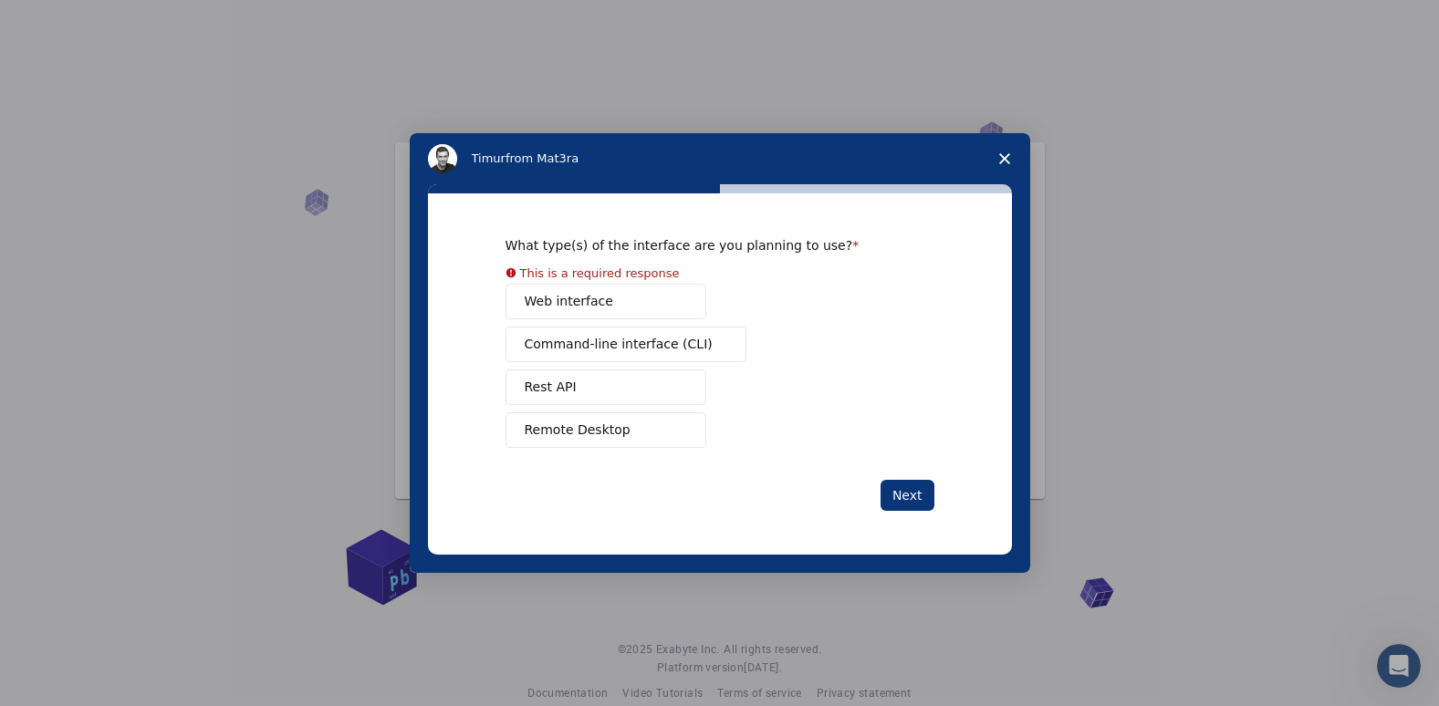
click at [627, 437] on button "Remote Desktop" at bounding box center [606, 431] width 201 height 36
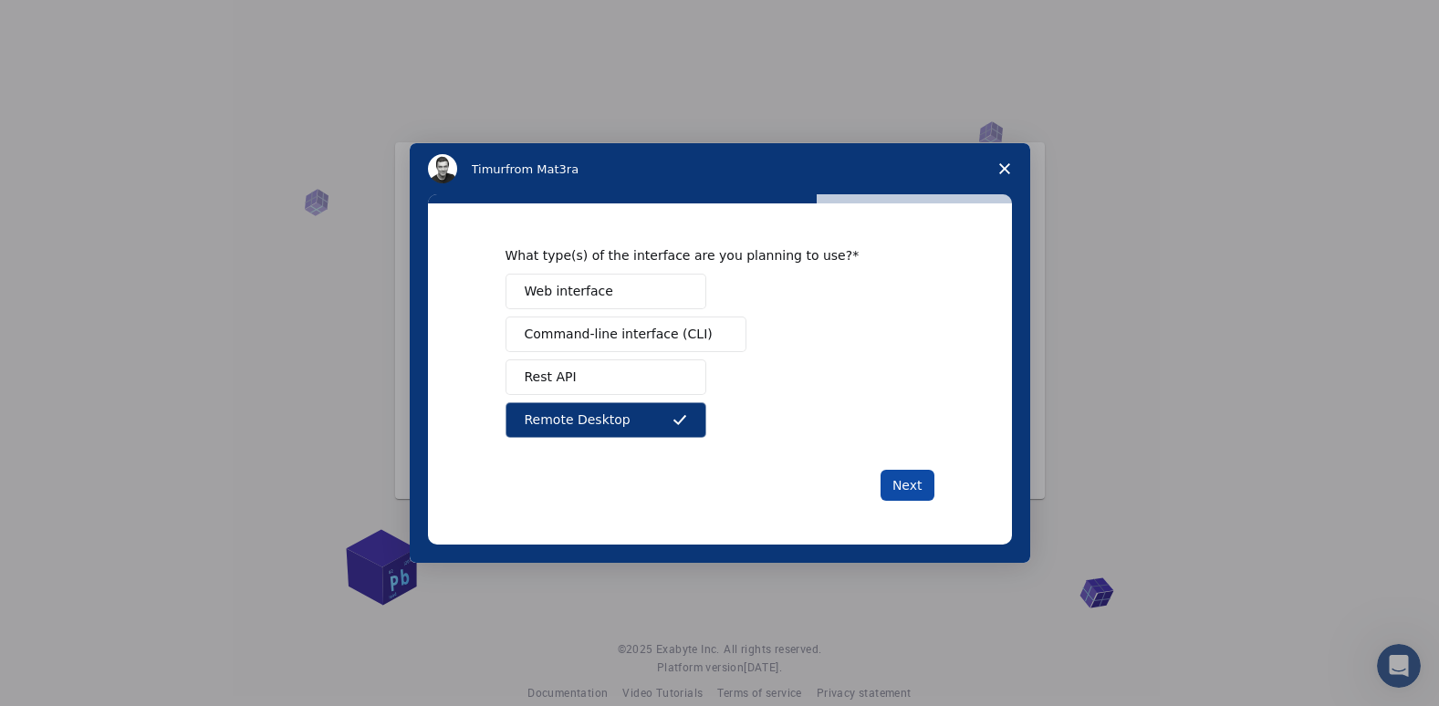
click at [910, 487] on button "Next" at bounding box center [908, 485] width 54 height 31
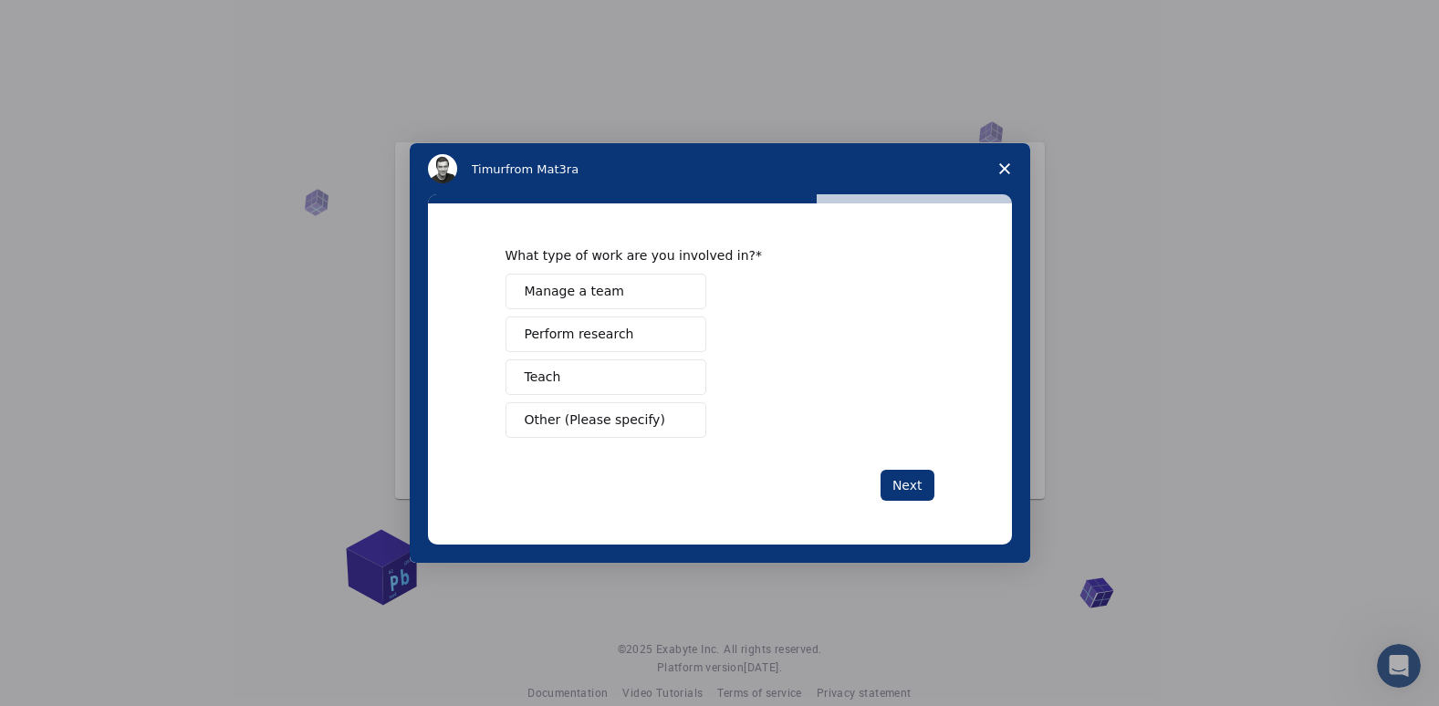
click at [610, 332] on span "Perform research" at bounding box center [580, 334] width 110 height 19
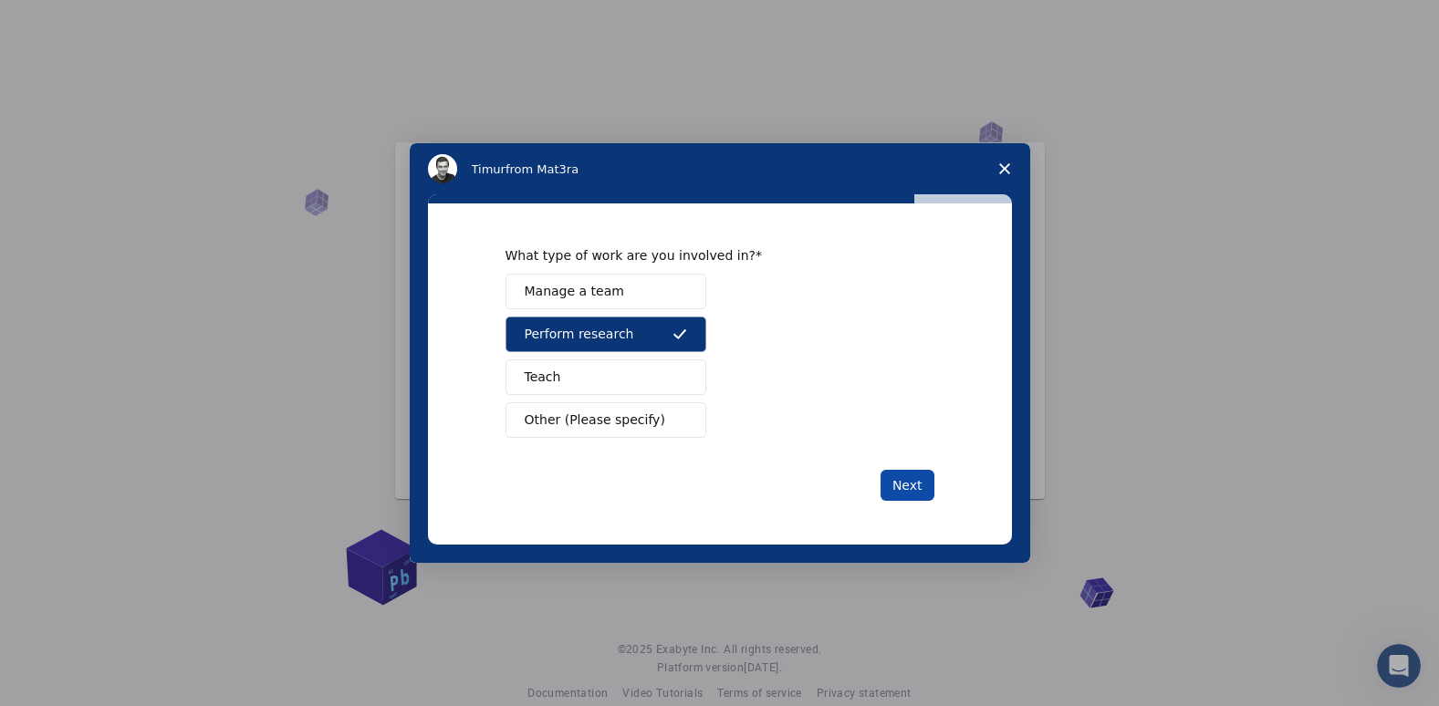
click at [923, 486] on button "Next" at bounding box center [908, 485] width 54 height 31
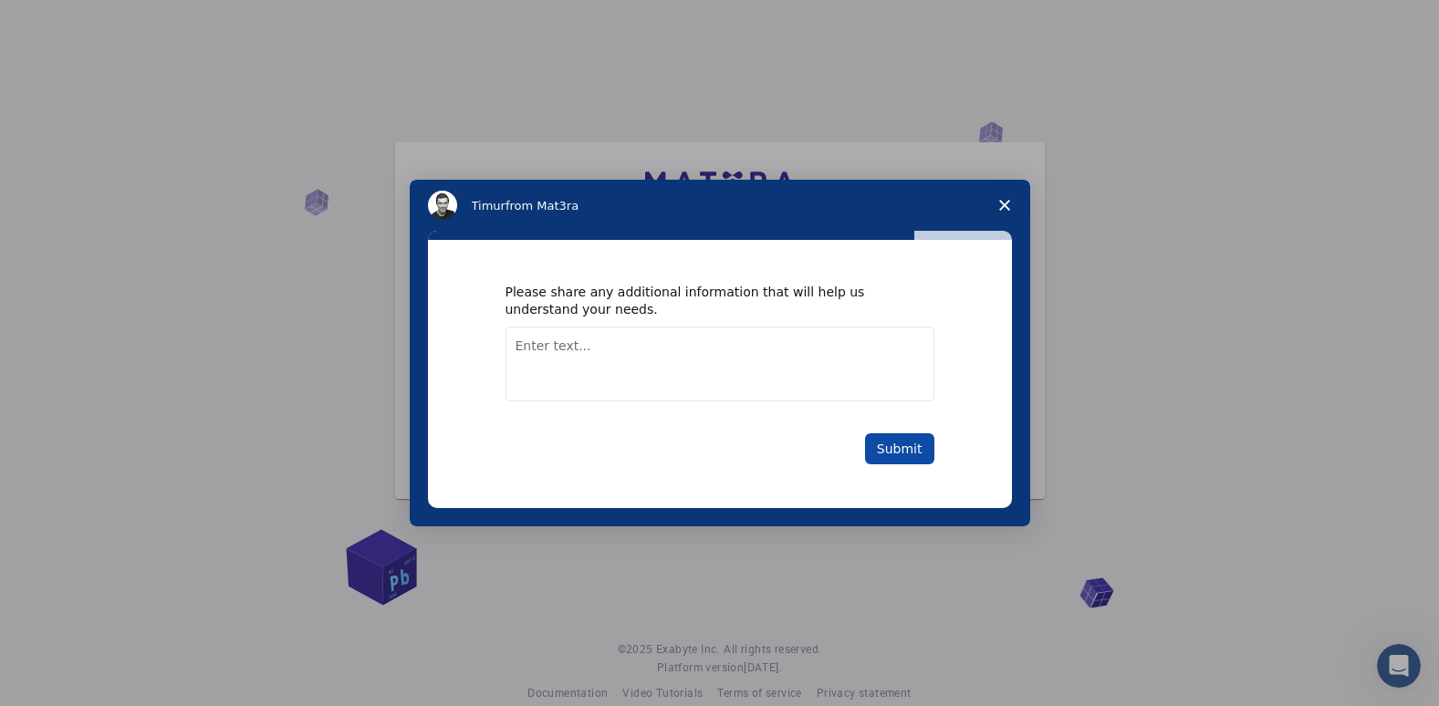
click at [901, 451] on button "Submit" at bounding box center [899, 449] width 69 height 31
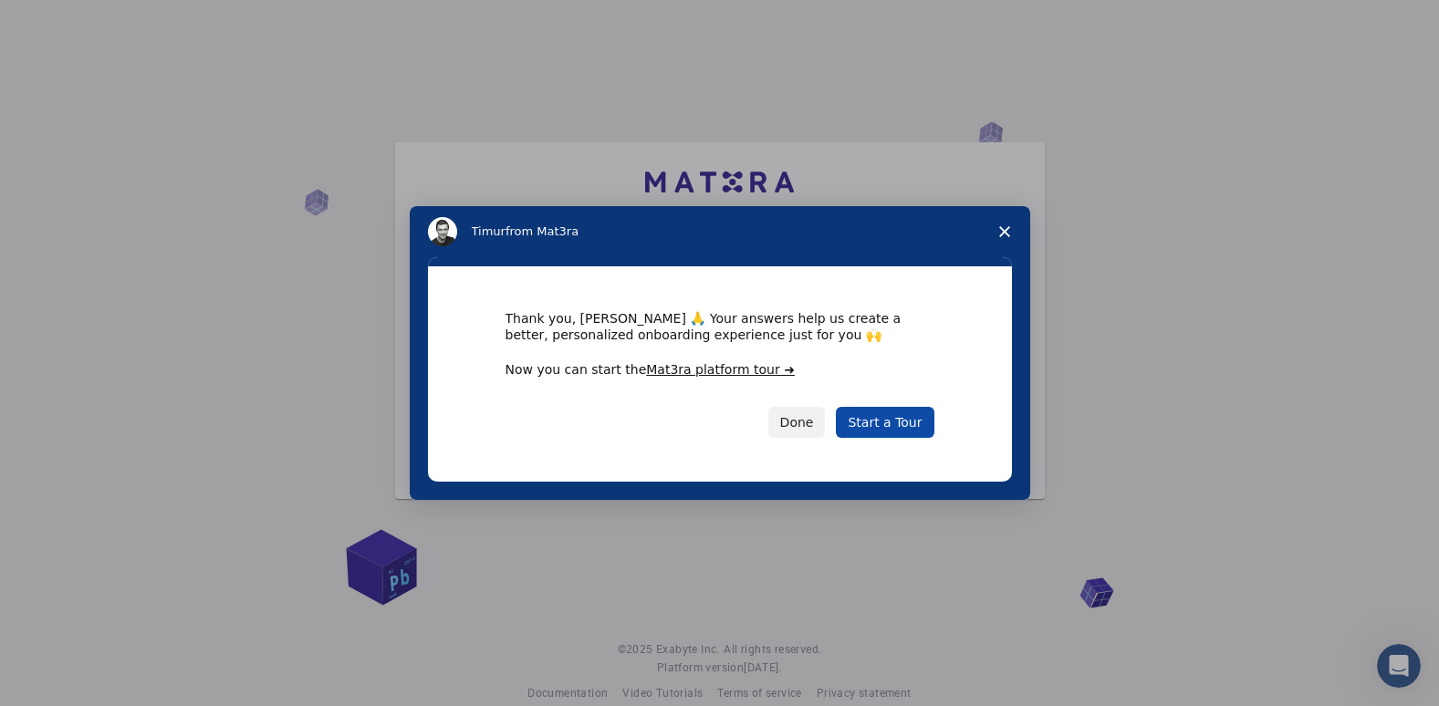
click at [897, 424] on link "Start a Tour" at bounding box center [885, 422] width 98 height 31
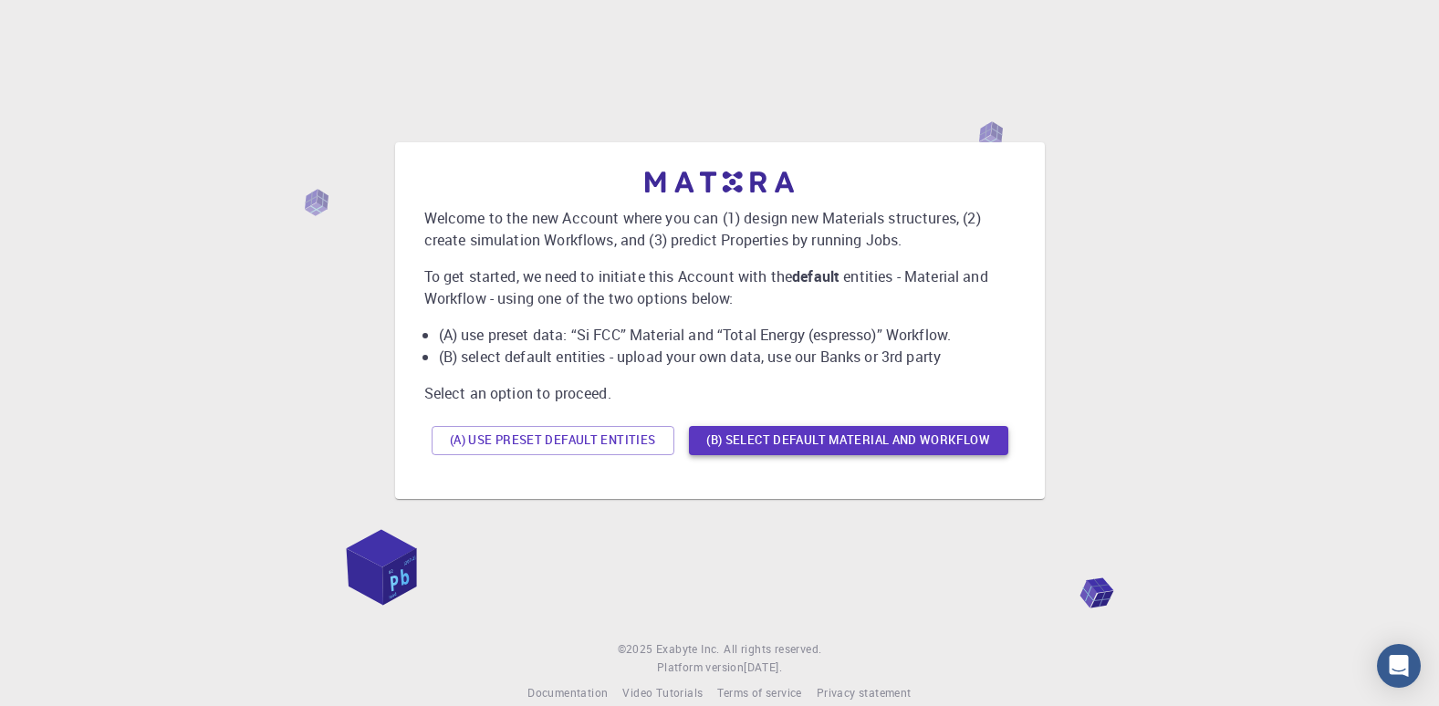
click at [818, 438] on button "(B) Select default material and workflow" at bounding box center [848, 440] width 319 height 29
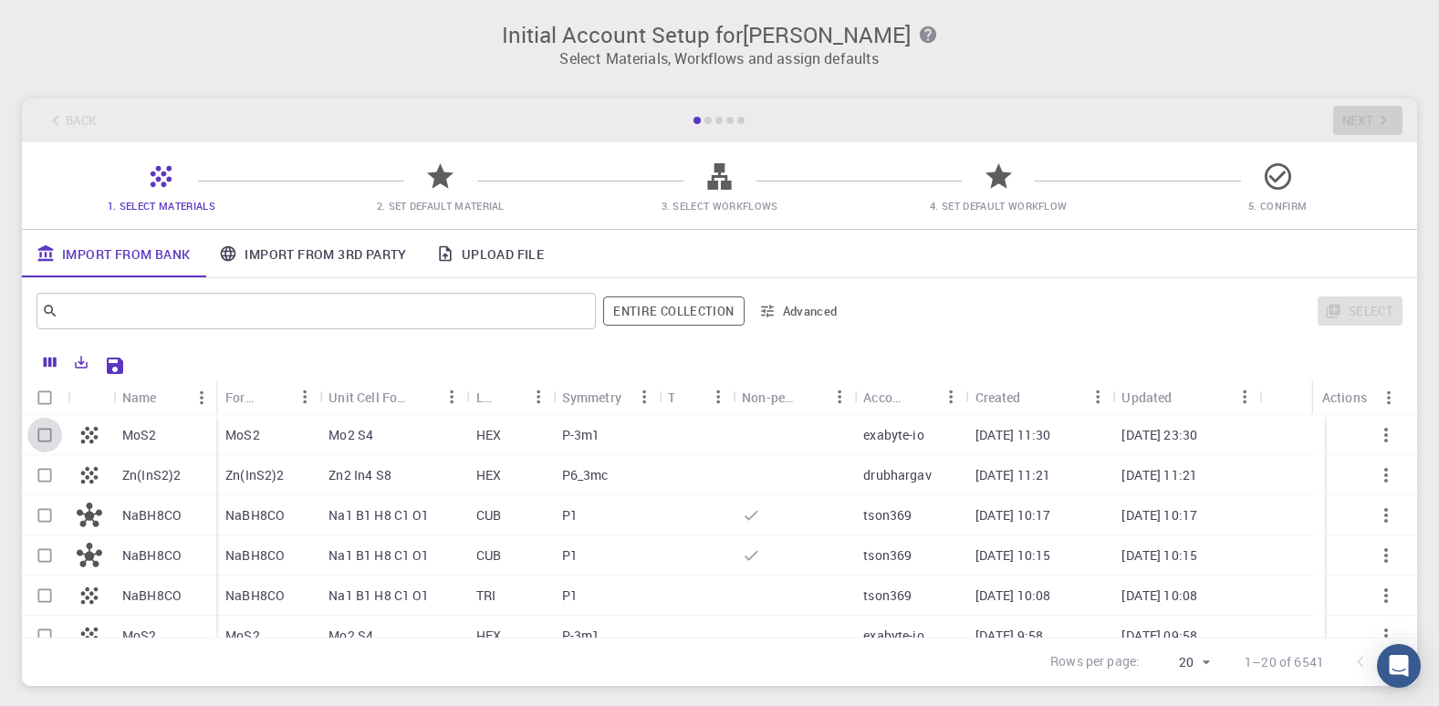
click at [47, 434] on input "Select row" at bounding box center [44, 435] width 35 height 35
checkbox input "true"
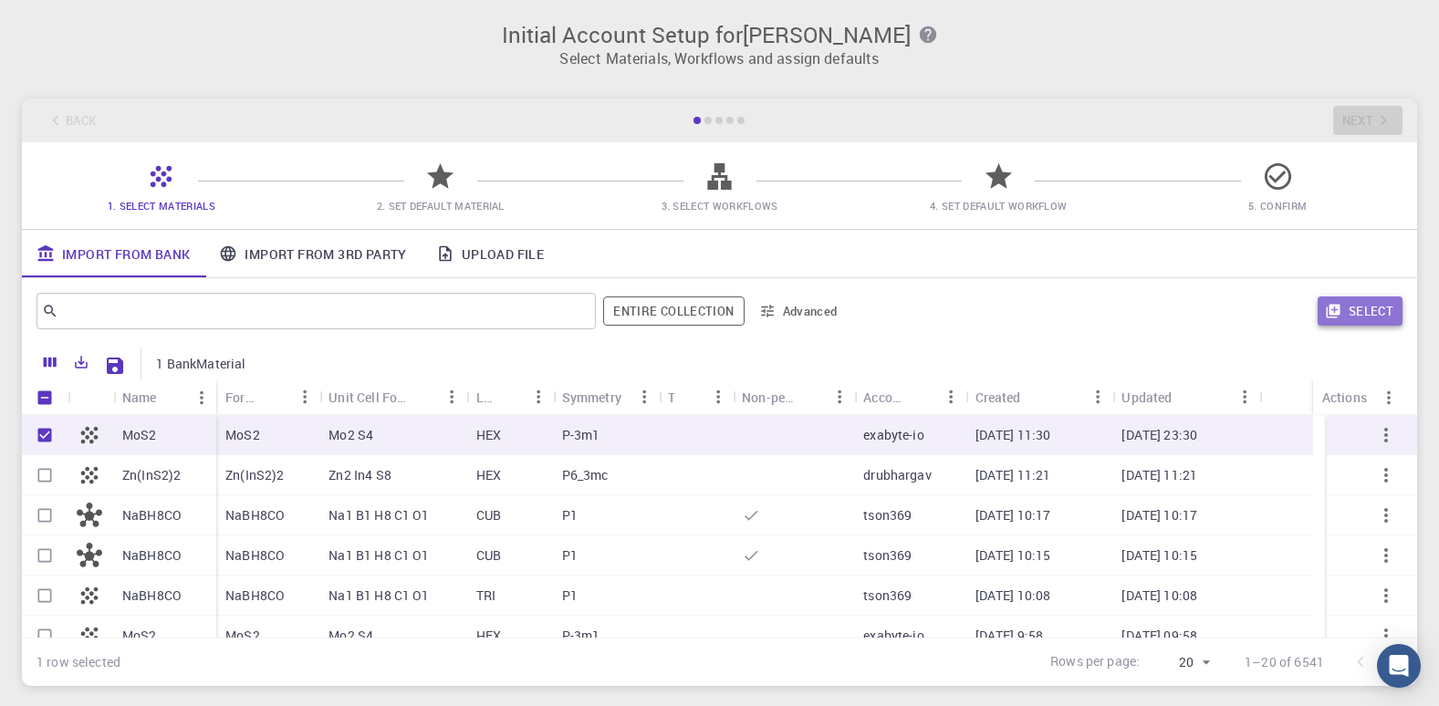
click at [1359, 313] on button "Select" at bounding box center [1360, 311] width 85 height 29
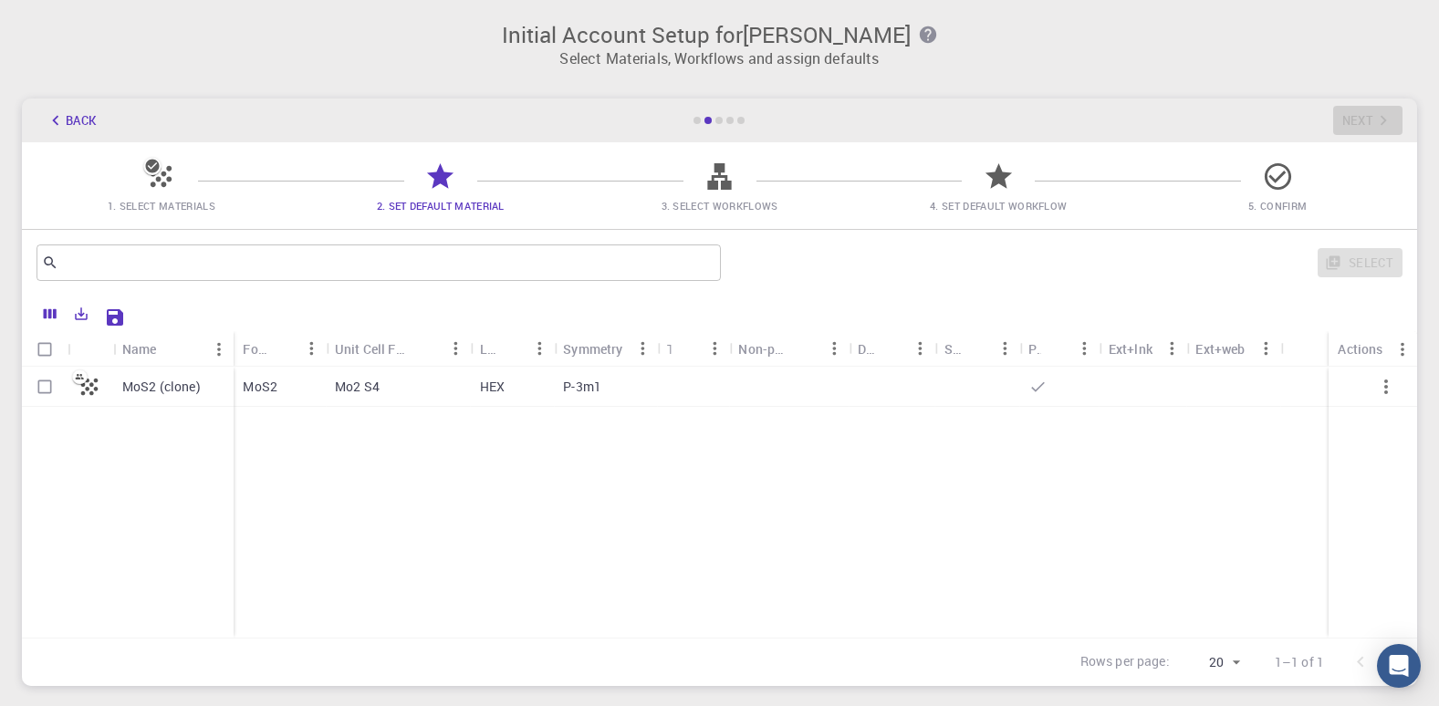
click at [47, 388] on input "Select row" at bounding box center [44, 387] width 35 height 35
checkbox input "true"
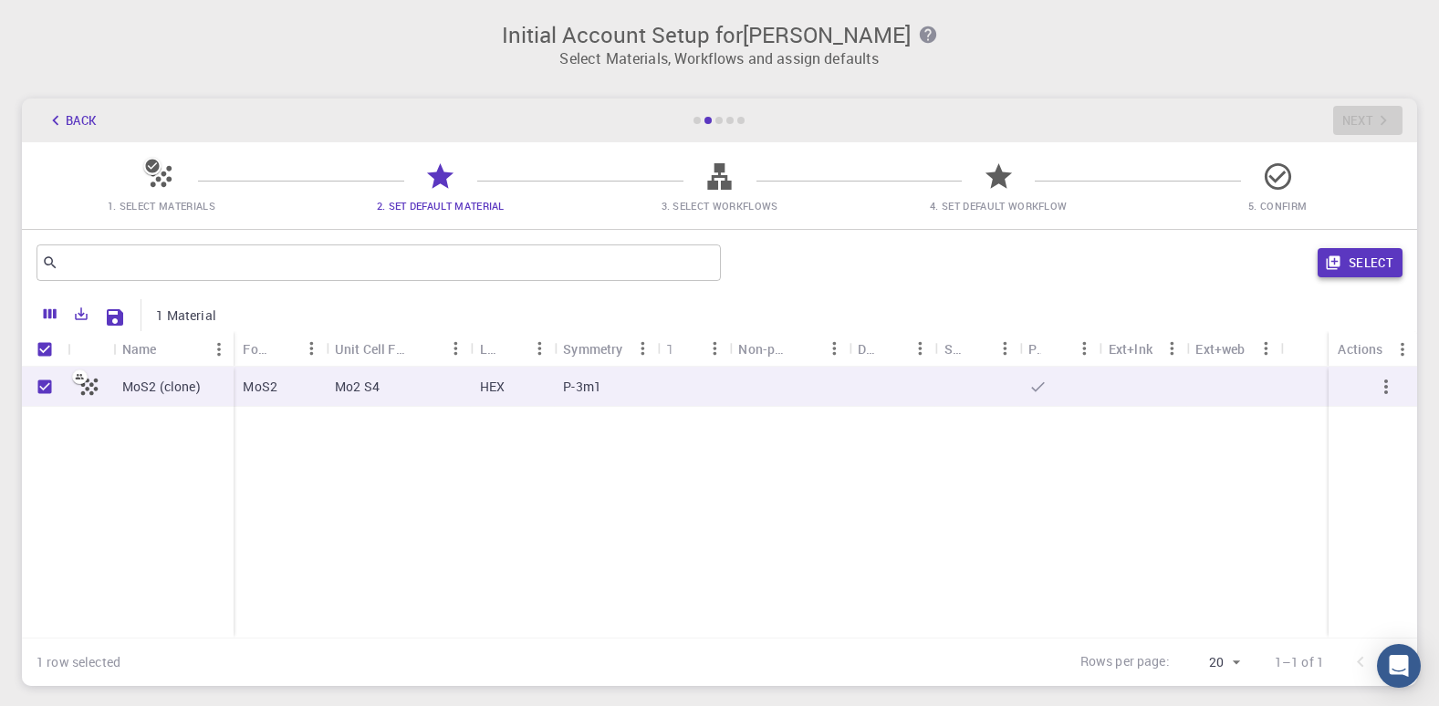
click at [1357, 258] on button "Select" at bounding box center [1360, 262] width 85 height 29
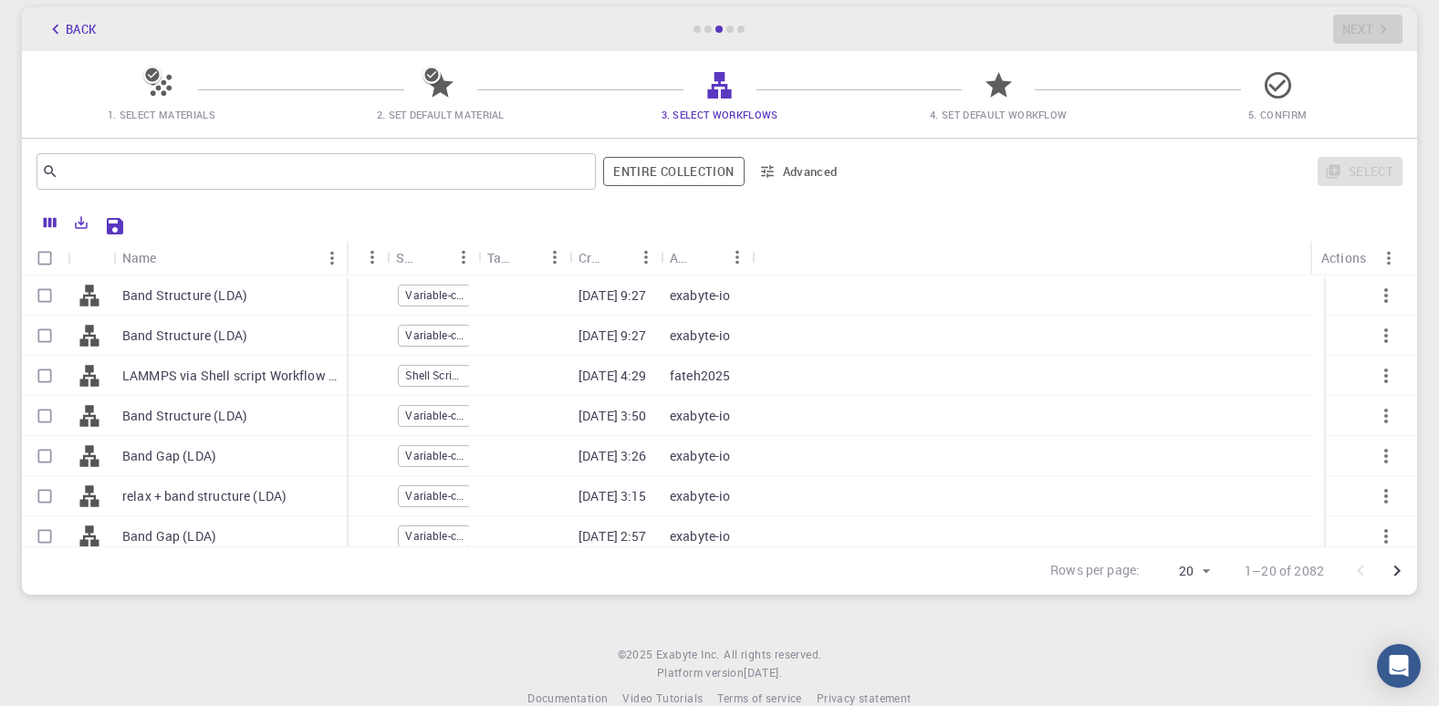
drag, startPoint x: 203, startPoint y: 254, endPoint x: 345, endPoint y: 253, distance: 142.4
click at [345, 253] on div "Name" at bounding box center [349, 258] width 18 height 36
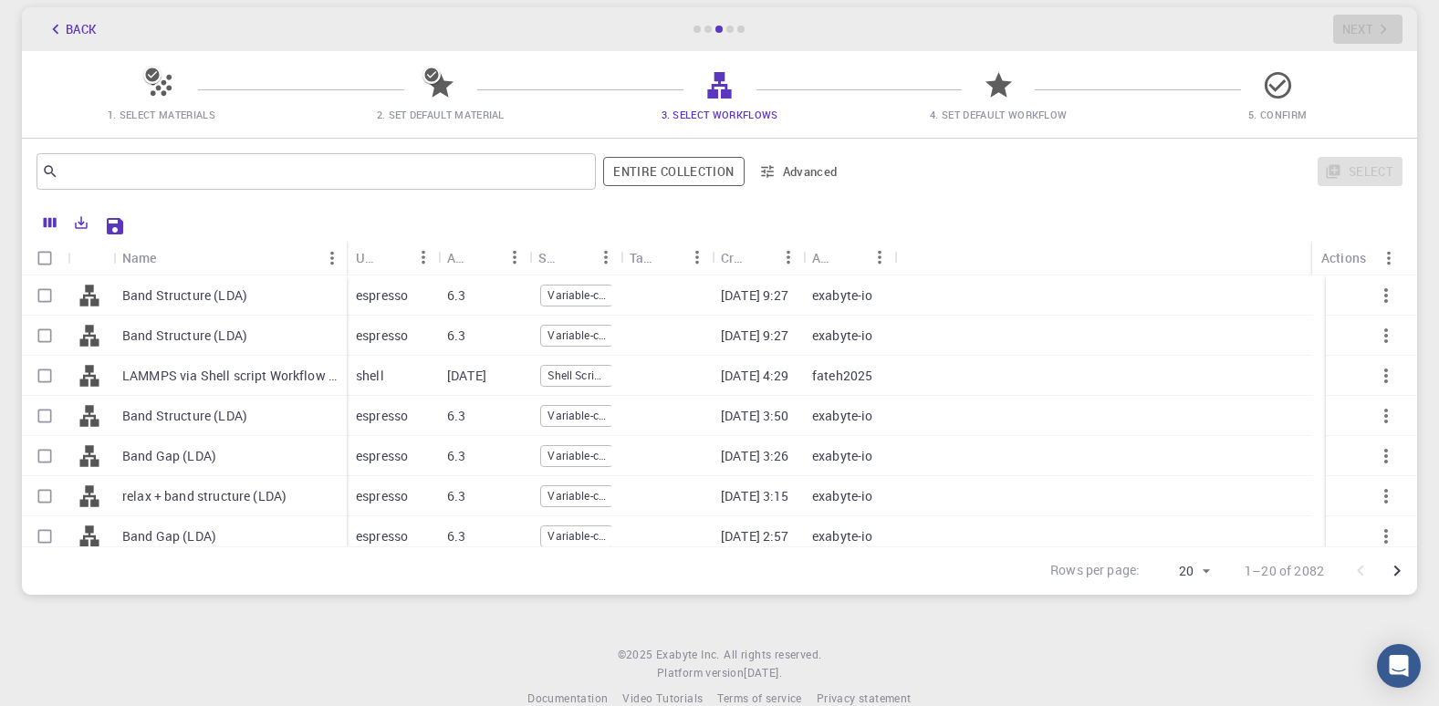
click at [42, 300] on input "Select row" at bounding box center [44, 295] width 35 height 35
checkbox input "true"
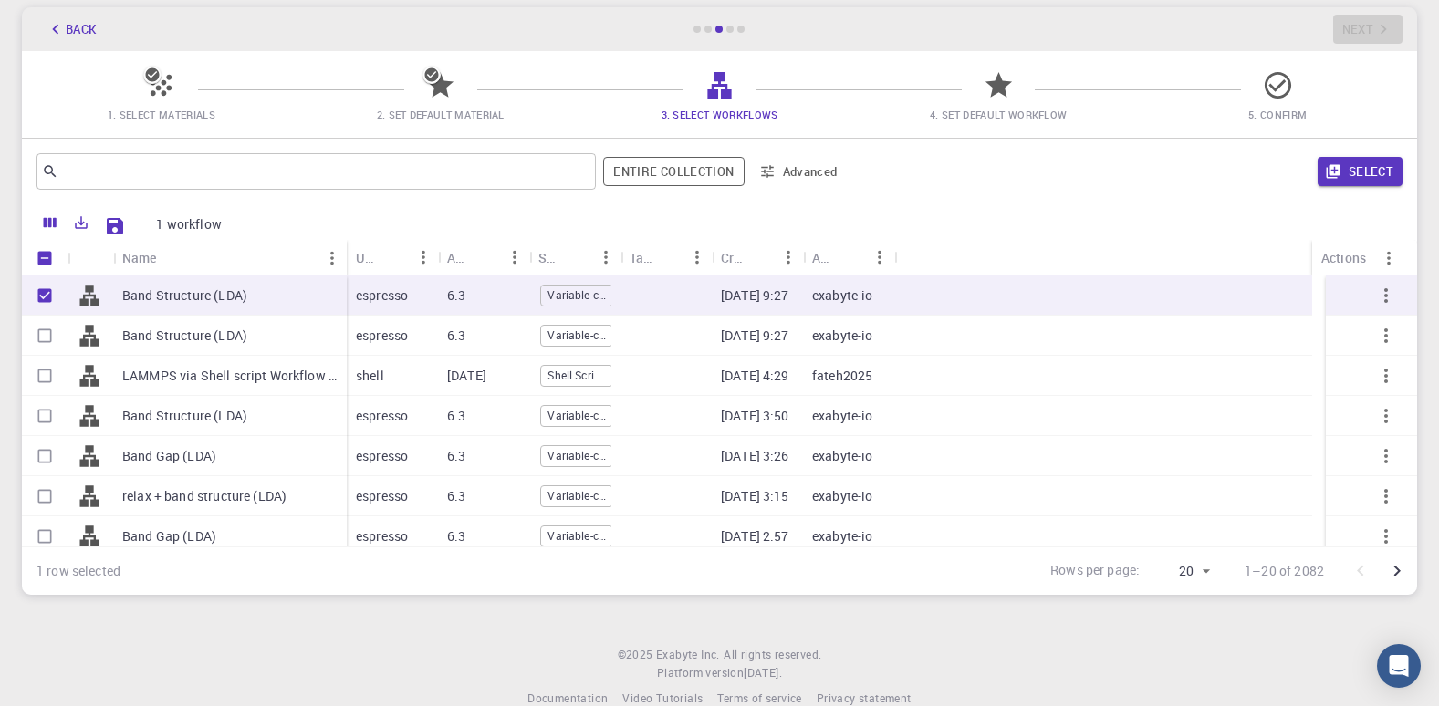
click at [43, 460] on input "Select row" at bounding box center [44, 456] width 35 height 35
checkbox input "true"
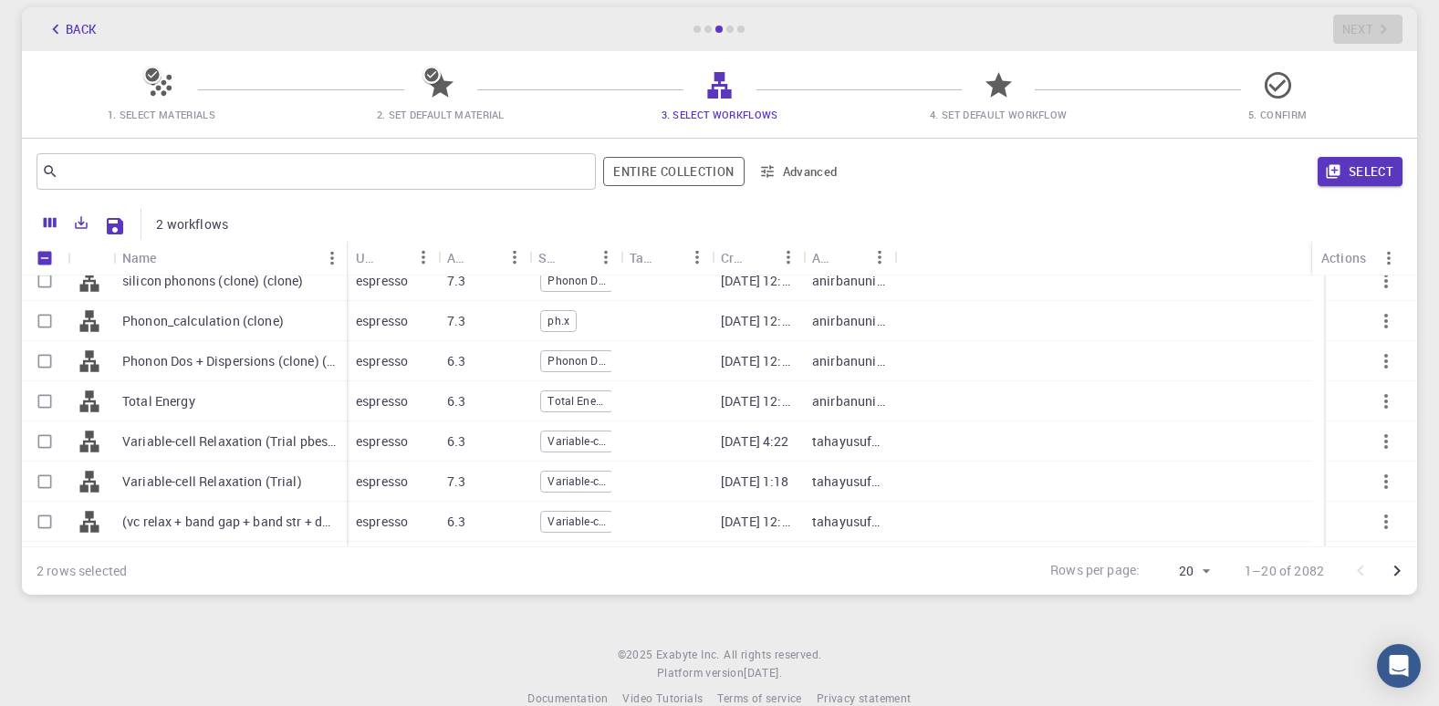
scroll to position [532, 0]
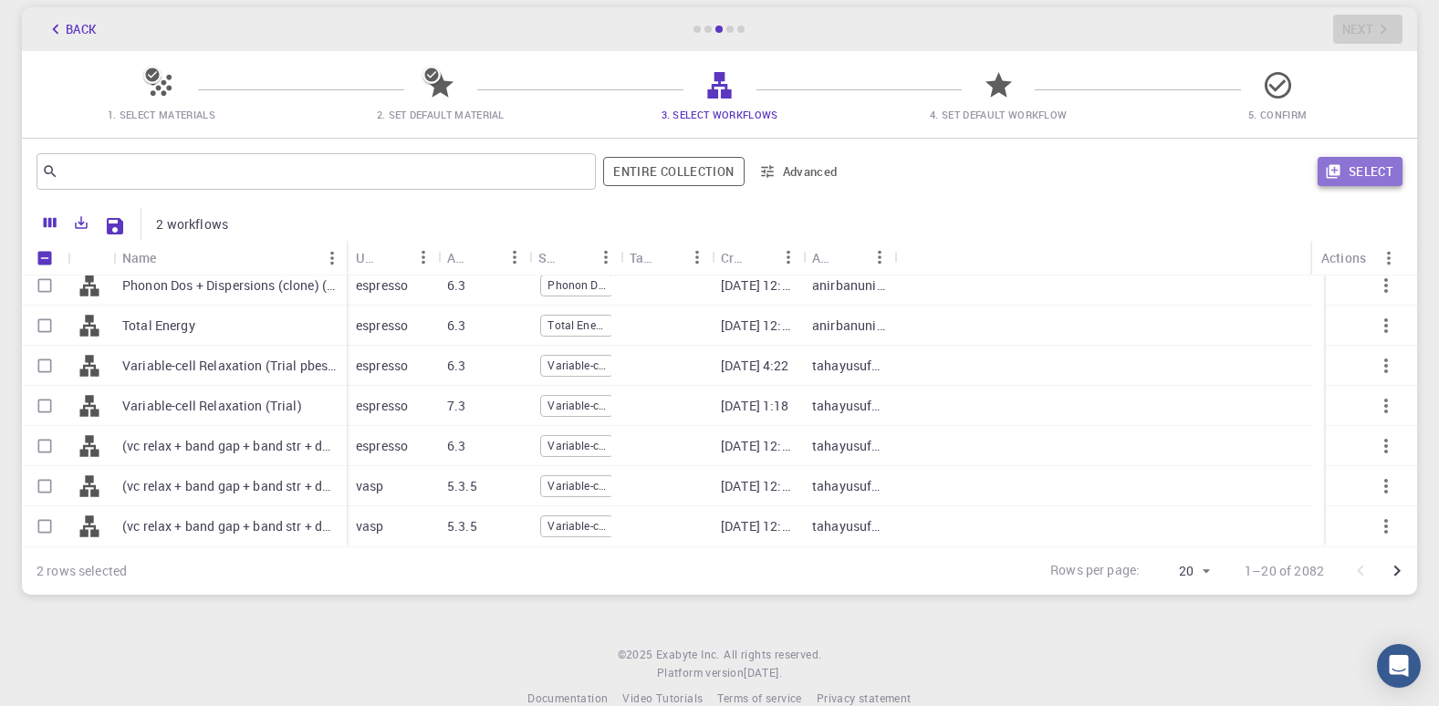
click at [1344, 173] on button "Select" at bounding box center [1360, 171] width 85 height 29
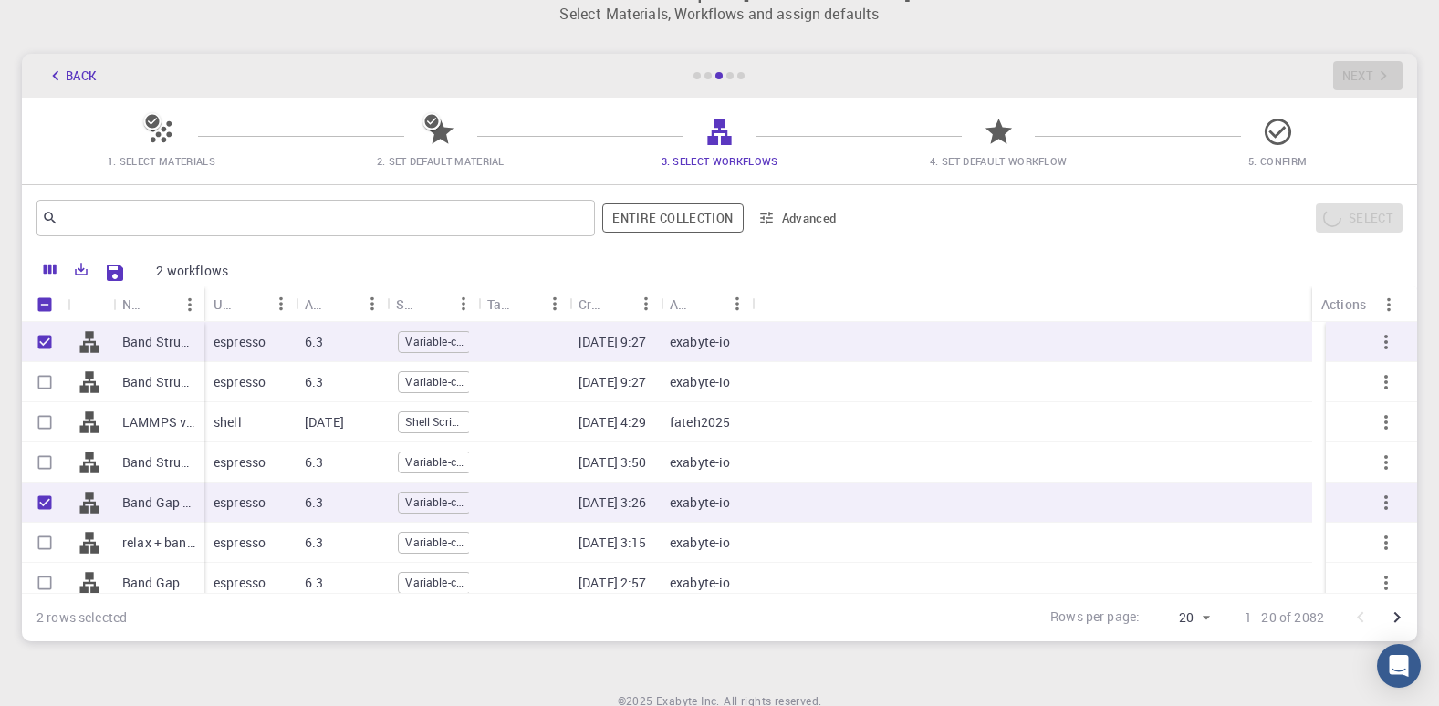
scroll to position [0, 0]
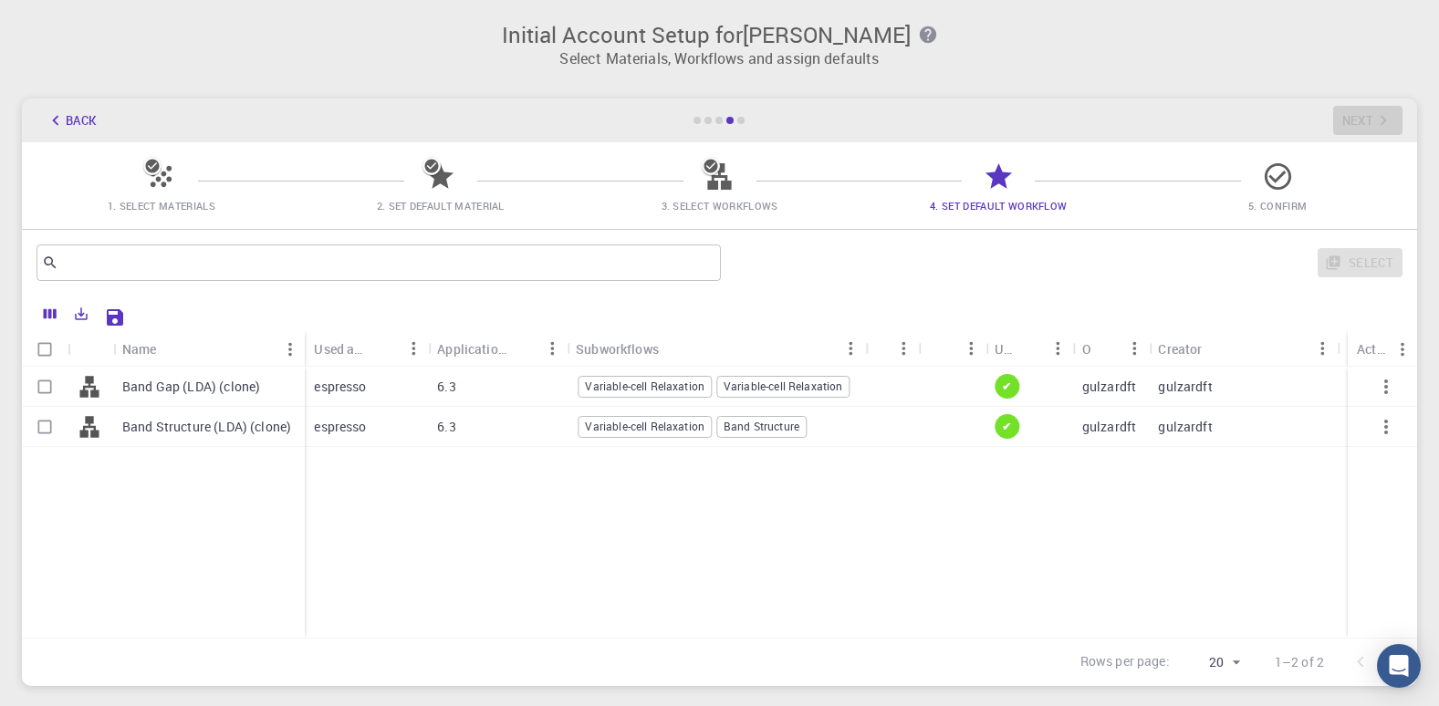
click at [50, 348] on input "Select all rows" at bounding box center [44, 349] width 35 height 35
checkbox input "true"
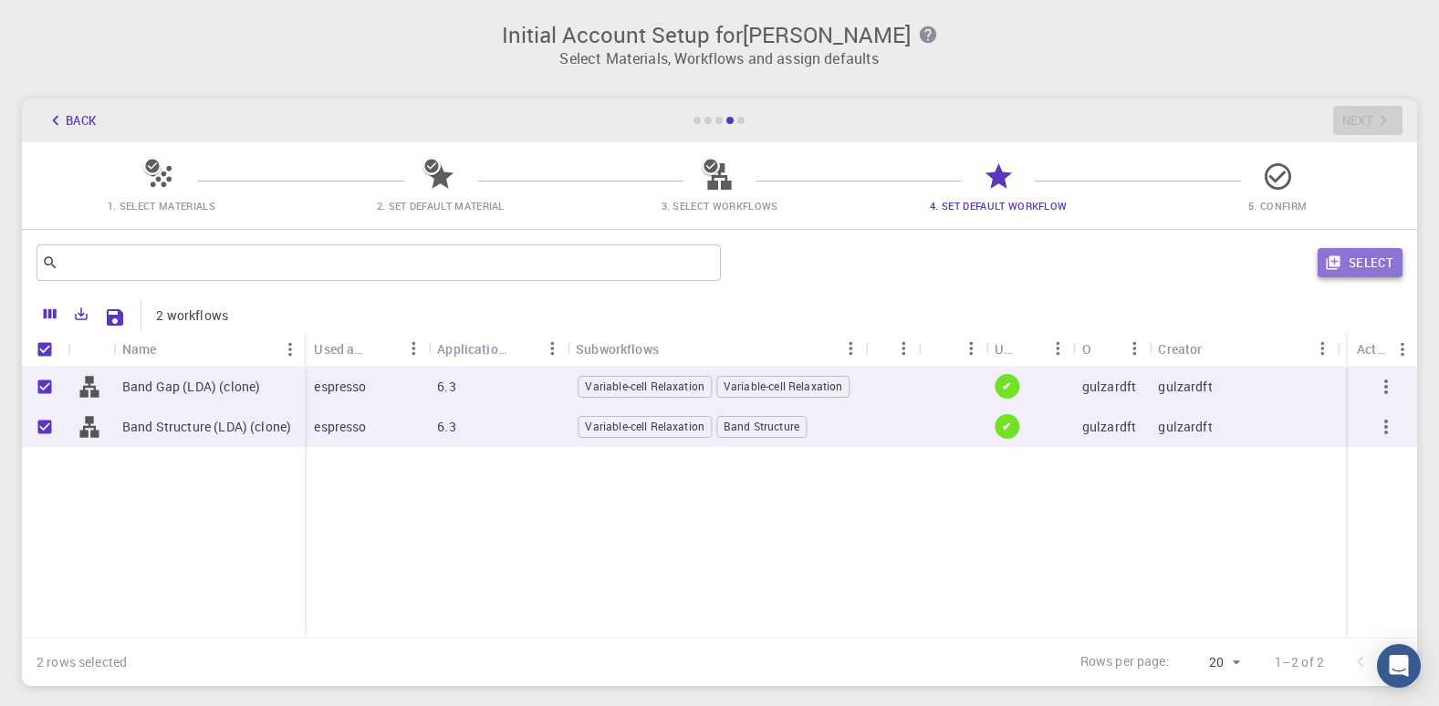
click at [1336, 258] on icon "button" at bounding box center [1333, 263] width 14 height 14
checkbox input "false"
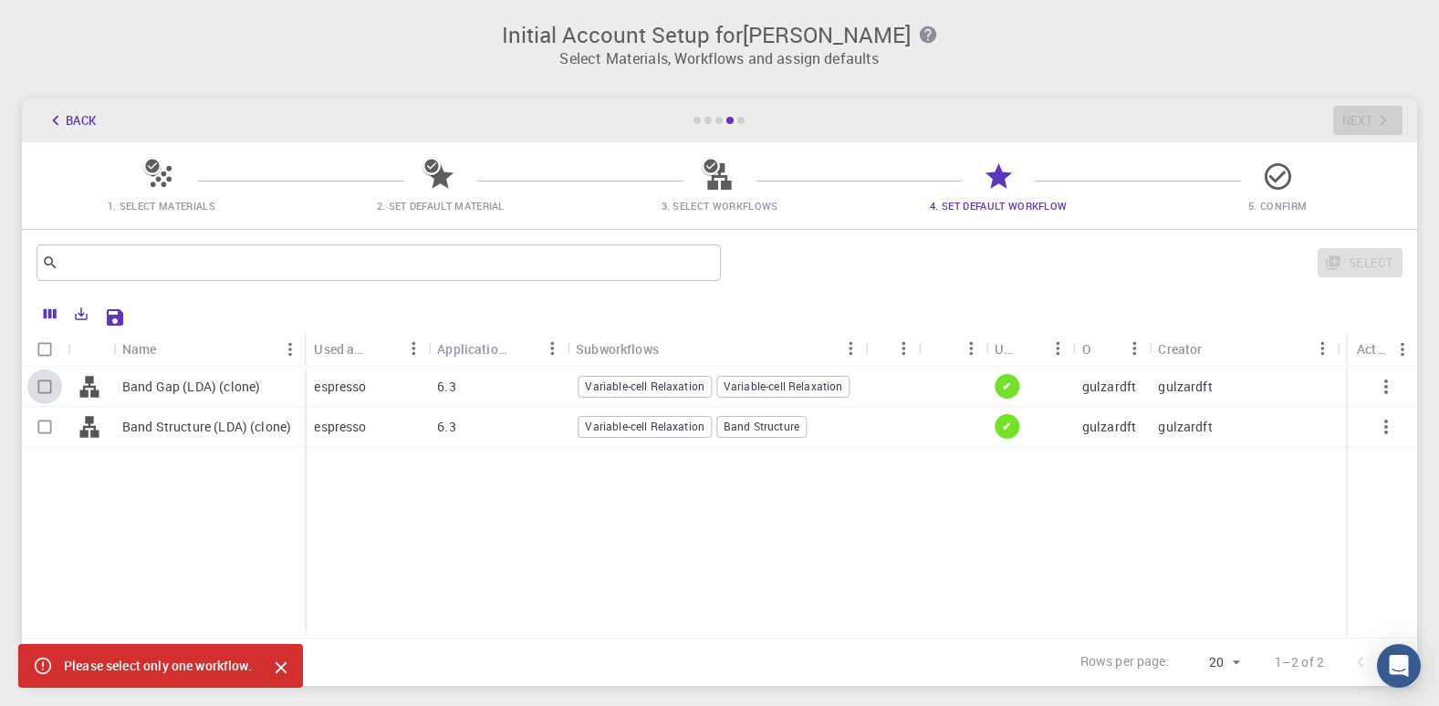
drag, startPoint x: 40, startPoint y: 384, endPoint x: 74, endPoint y: 383, distance: 33.8
click at [40, 385] on input "Select row" at bounding box center [44, 387] width 35 height 35
checkbox input "true"
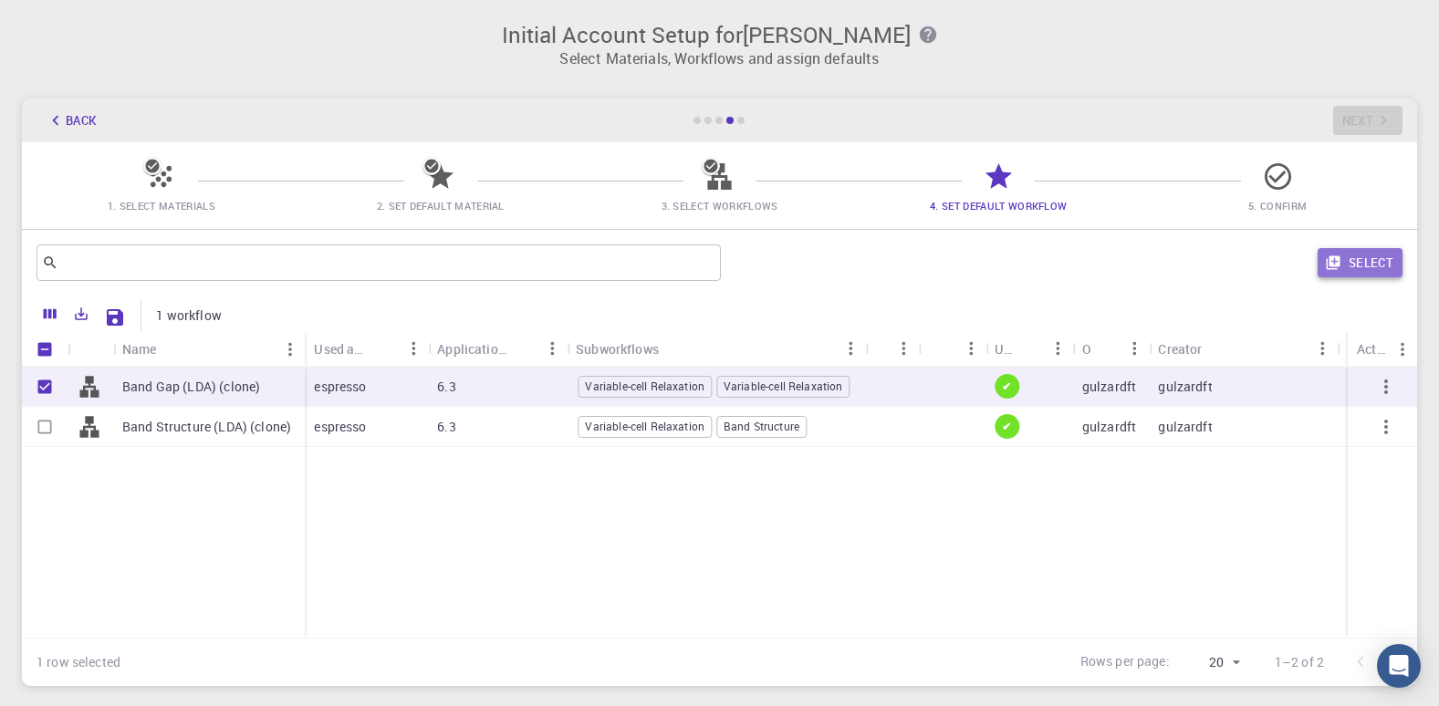
click at [1355, 271] on button "Select" at bounding box center [1360, 262] width 85 height 29
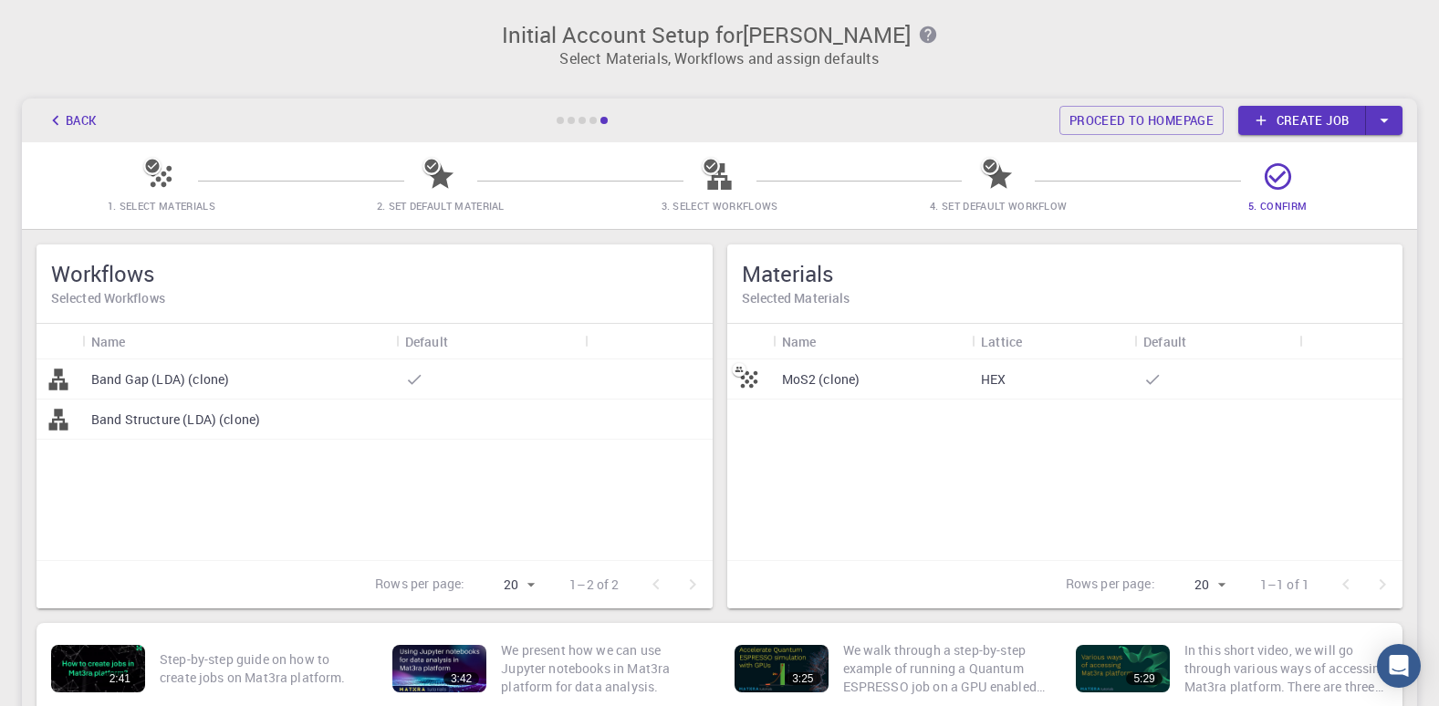
click at [1283, 181] on icon at bounding box center [1278, 177] width 32 height 32
click at [861, 377] on div "MoS2 (clone)" at bounding box center [873, 380] width 200 height 40
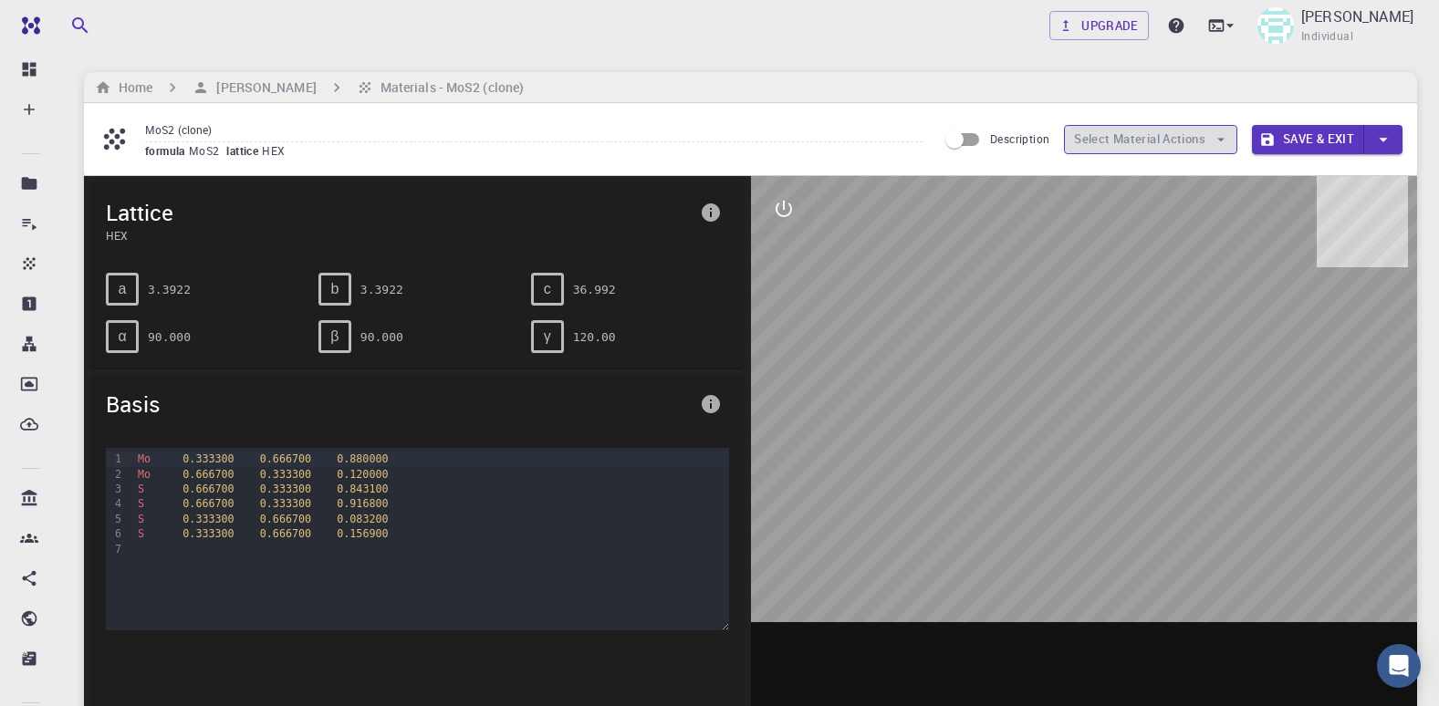
click at [1196, 126] on button "Select Material Actions" at bounding box center [1150, 139] width 173 height 29
click at [1300, 133] on button "Save & Exit" at bounding box center [1308, 139] width 112 height 29
click at [791, 212] on icon "interactive" at bounding box center [784, 209] width 16 height 16
click at [796, 253] on button "view" at bounding box center [784, 253] width 44 height 44
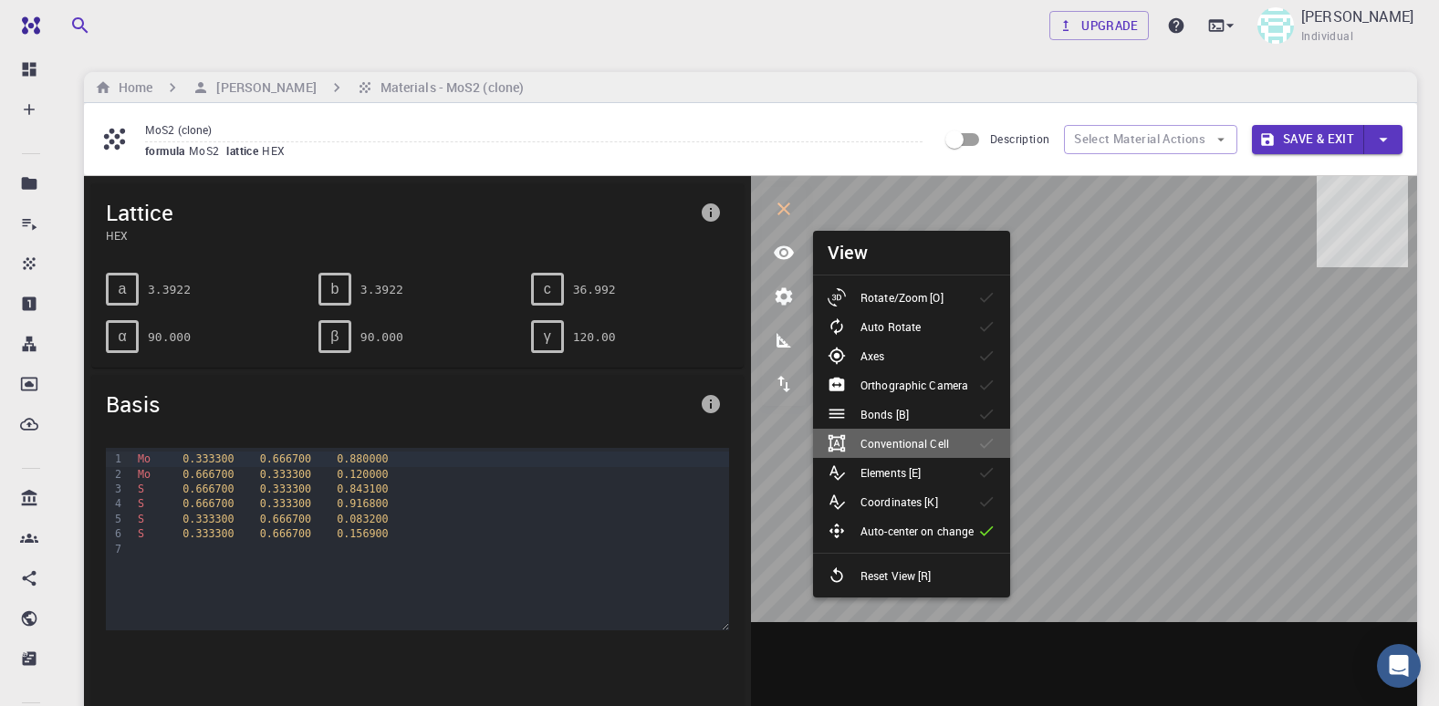
click at [941, 448] on p "Conventional Cell" at bounding box center [905, 443] width 89 height 16
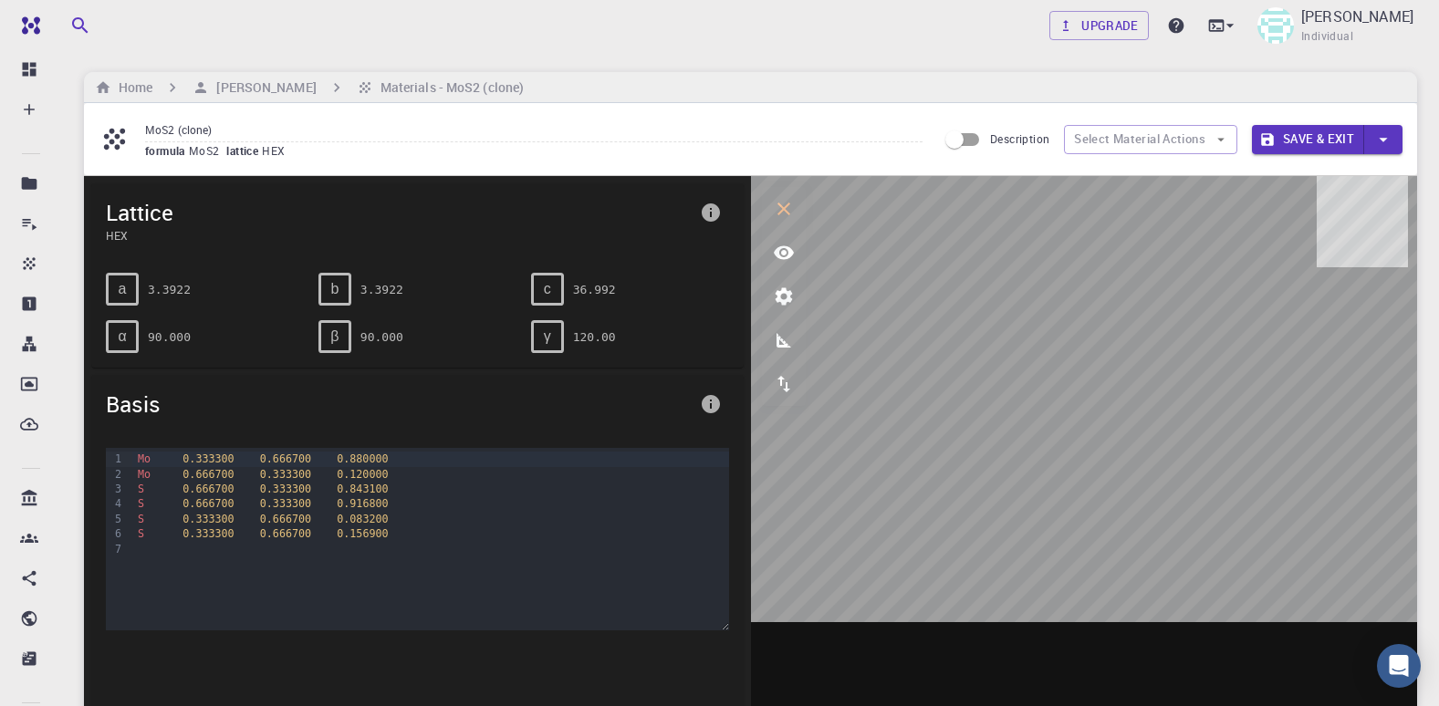
click at [1311, 135] on button "Save & Exit" at bounding box center [1308, 139] width 112 height 29
click at [1394, 138] on button "button" at bounding box center [1384, 139] width 38 height 29
click at [1313, 178] on li "Save & Exit" at bounding box center [1294, 175] width 84 height 27
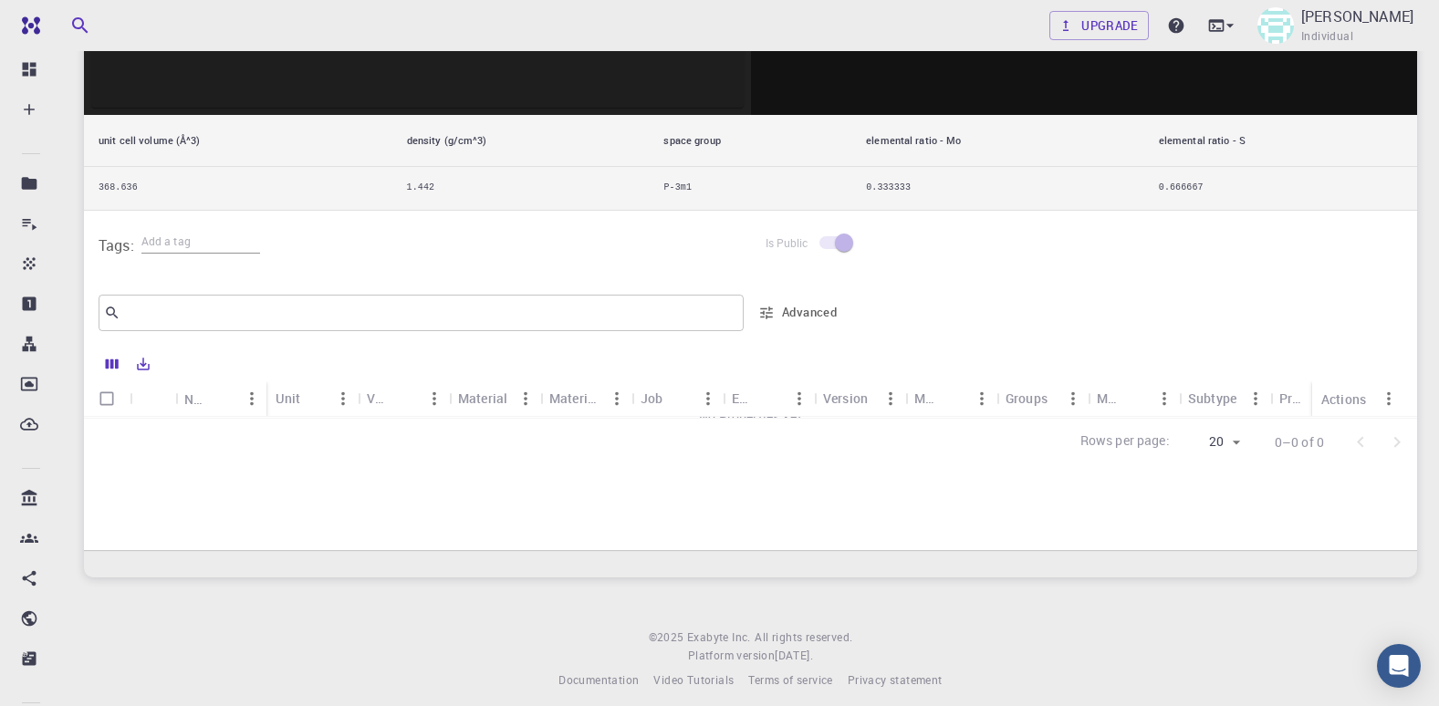
scroll to position [642, 0]
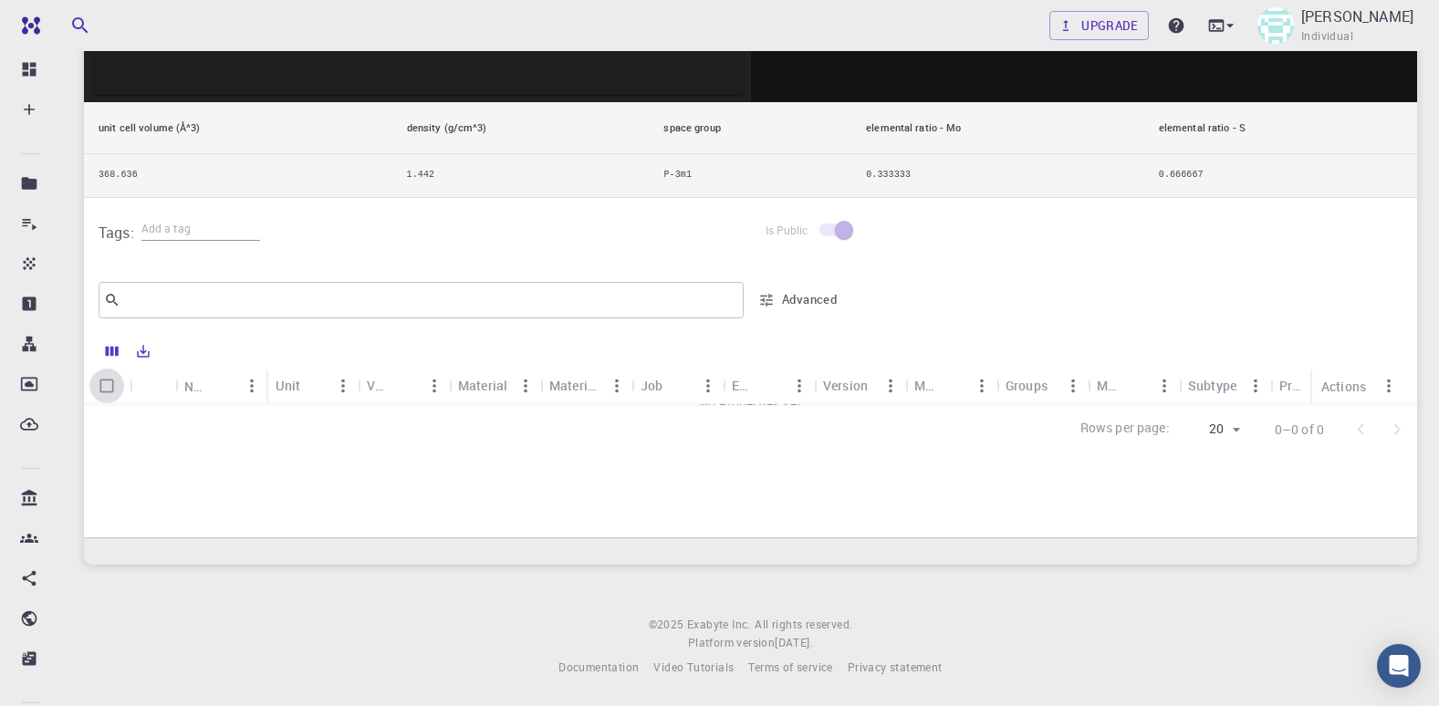
click at [108, 381] on input "Select all rows" at bounding box center [106, 386] width 35 height 35
click at [103, 385] on input "Select all rows" at bounding box center [106, 386] width 35 height 35
checkbox input "false"
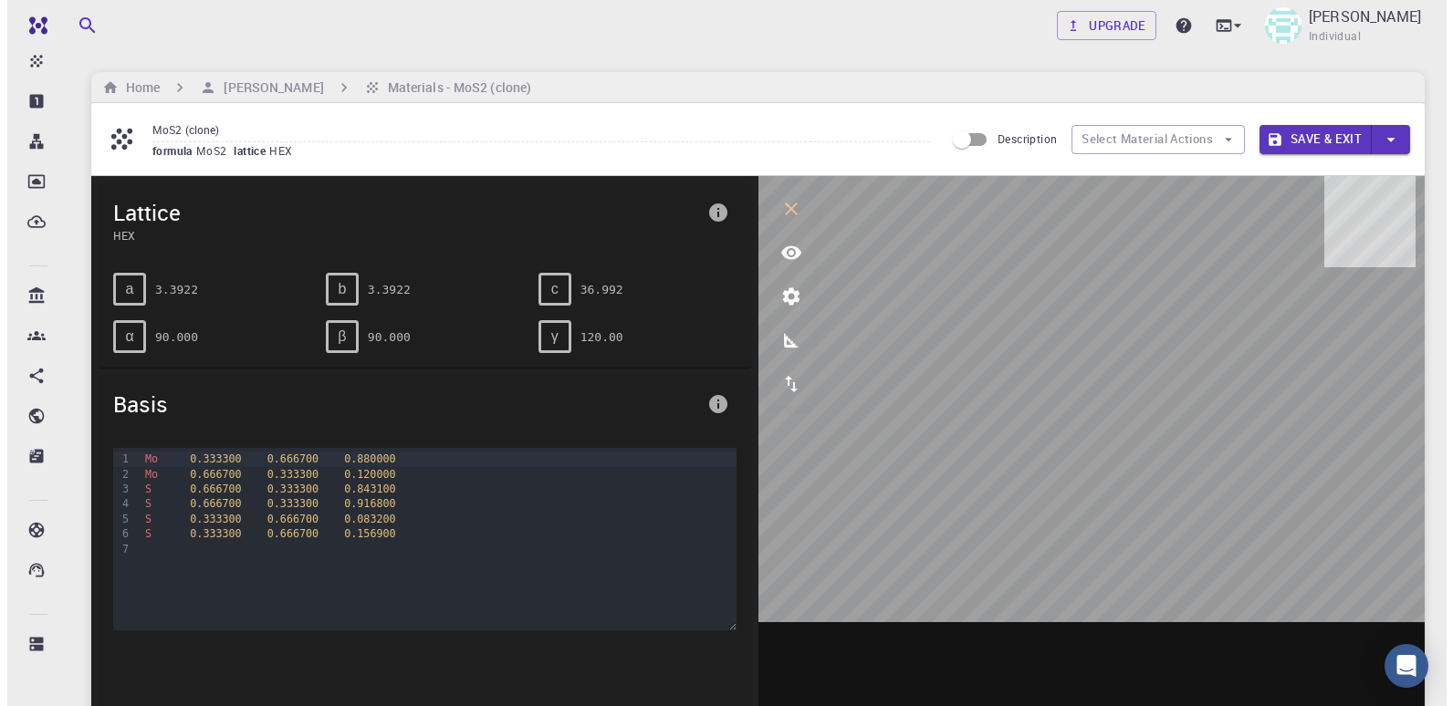
scroll to position [0, 0]
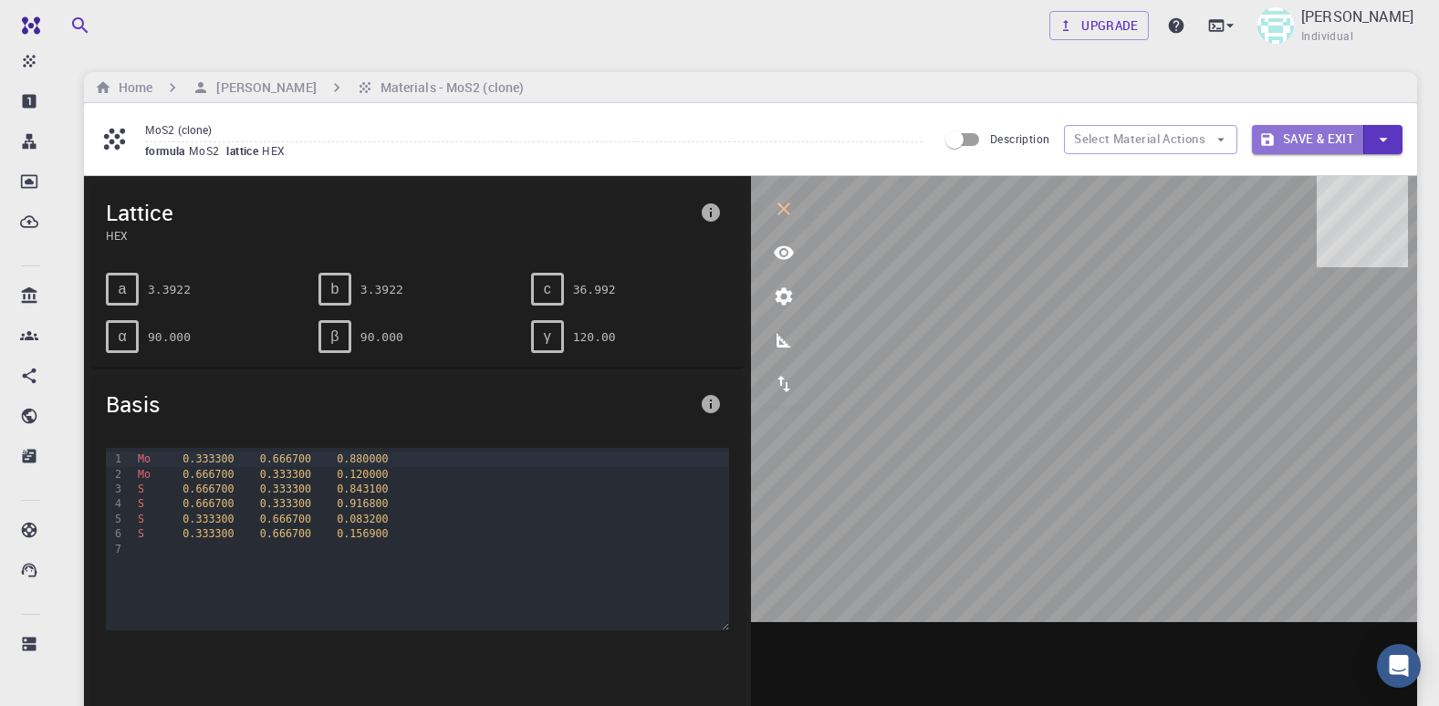
click at [1297, 141] on button "Save & Exit" at bounding box center [1308, 139] width 112 height 29
click at [1335, 135] on button "Save & Exit" at bounding box center [1308, 139] width 112 height 29
click at [443, 97] on h6 "Materials - MoS2 (clone)" at bounding box center [448, 88] width 151 height 20
click at [284, 86] on h6 "[PERSON_NAME]" at bounding box center [262, 88] width 107 height 20
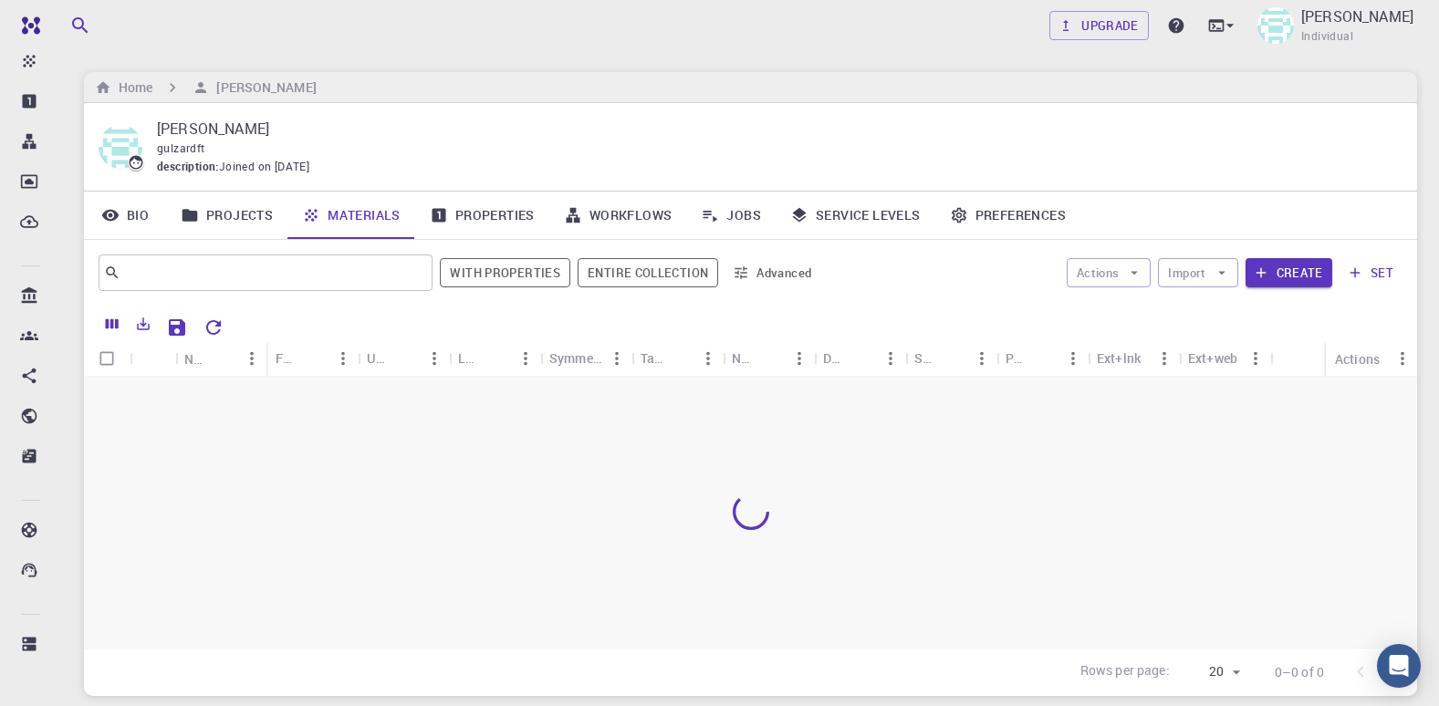
click at [415, 85] on div "Home [PERSON_NAME]" at bounding box center [751, 87] width 1334 height 31
drag, startPoint x: 625, startPoint y: 202, endPoint x: 647, endPoint y: 199, distance: 22.1
click at [625, 202] on link "Workflows" at bounding box center [618, 215] width 138 height 47
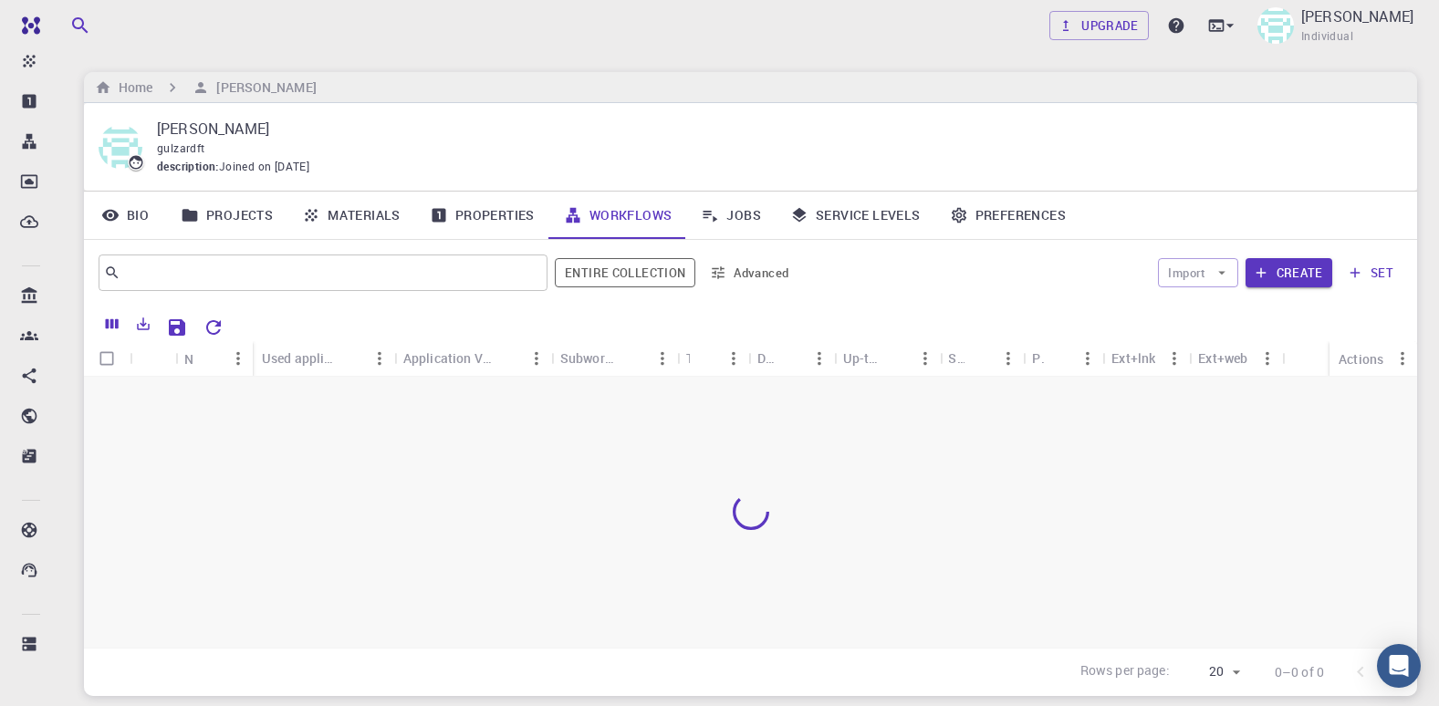
click at [874, 211] on link "Service Levels" at bounding box center [856, 215] width 160 height 47
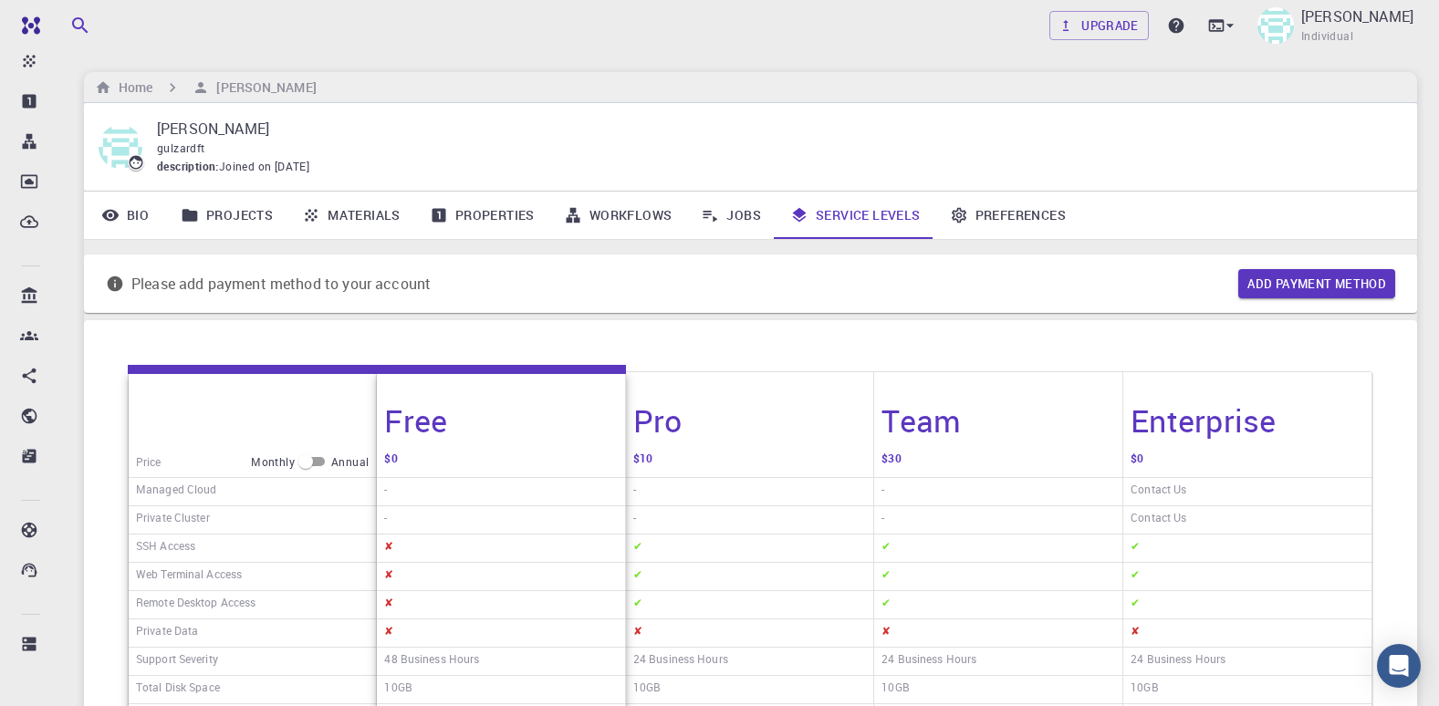
click at [752, 224] on link "Jobs" at bounding box center [730, 215] width 89 height 47
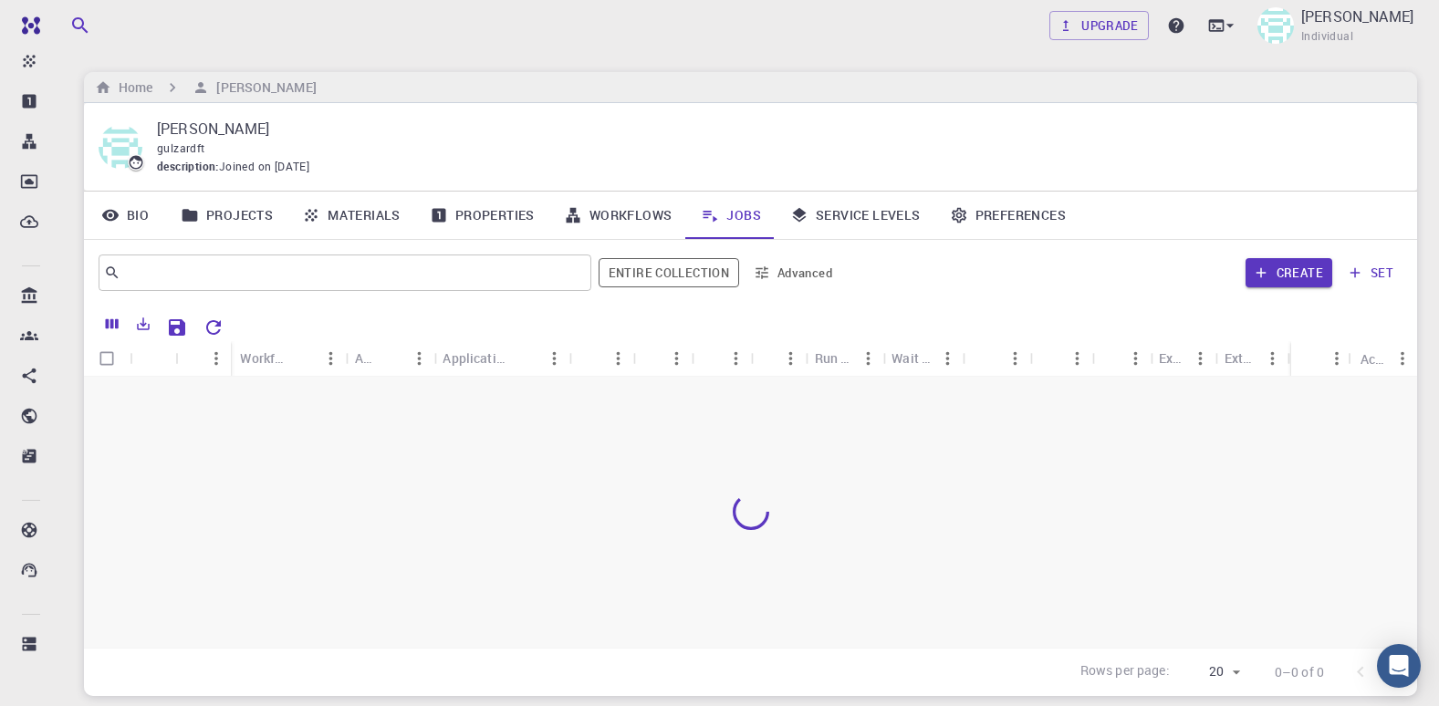
click at [141, 220] on link "Bio" at bounding box center [125, 215] width 82 height 47
